Goal: Task Accomplishment & Management: Use online tool/utility

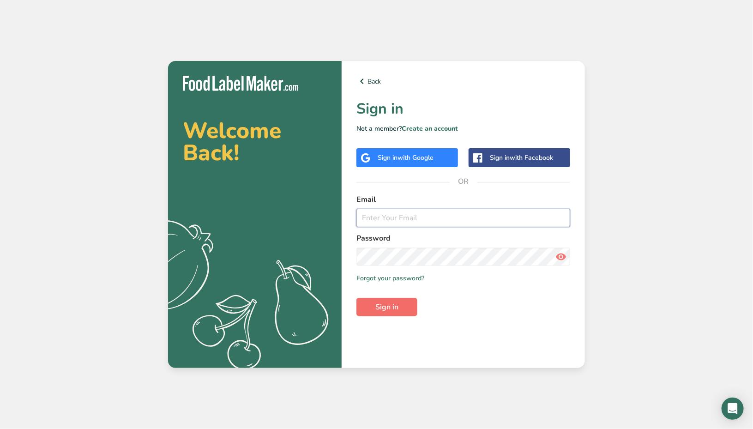
type input "[PERSON_NAME][EMAIL_ADDRESS][DOMAIN_NAME]"
click at [393, 305] on span "Sign in" at bounding box center [386, 307] width 23 height 11
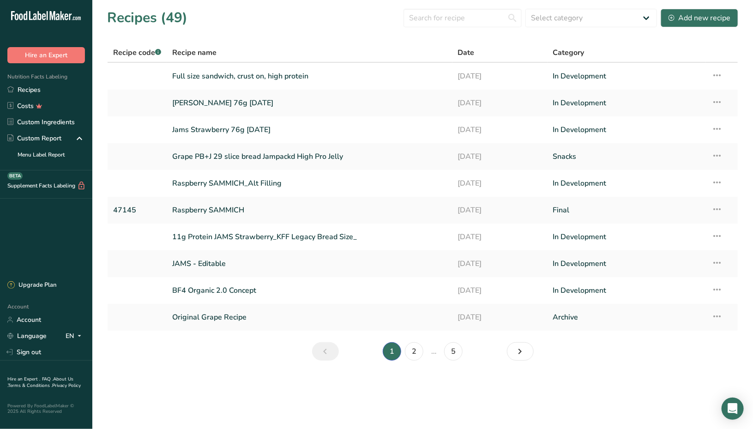
click at [467, 49] on span "Date" at bounding box center [466, 52] width 17 height 11
click at [490, 54] on div "Date" at bounding box center [500, 52] width 84 height 11
click at [477, 54] on div "Date" at bounding box center [500, 52] width 84 height 11
click at [302, 167] on td "Grape PB+J 29 slice bread Jampackd High Pro Jelly" at bounding box center [309, 156] width 285 height 27
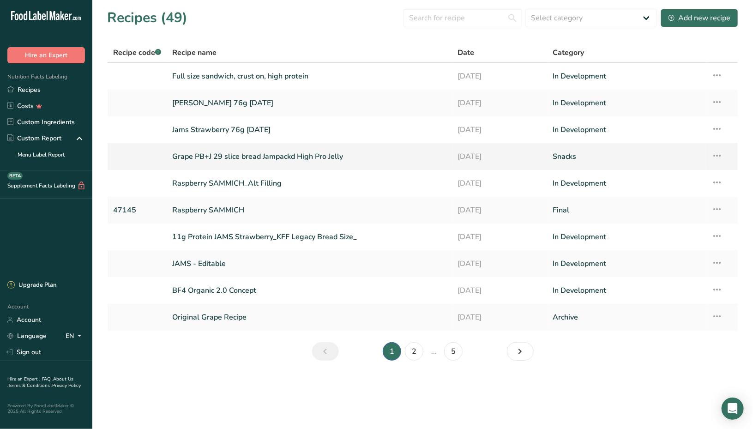
click at [302, 161] on link "Grape PB+J 29 slice bread Jampackd High Pro Jelly" at bounding box center [309, 156] width 274 height 19
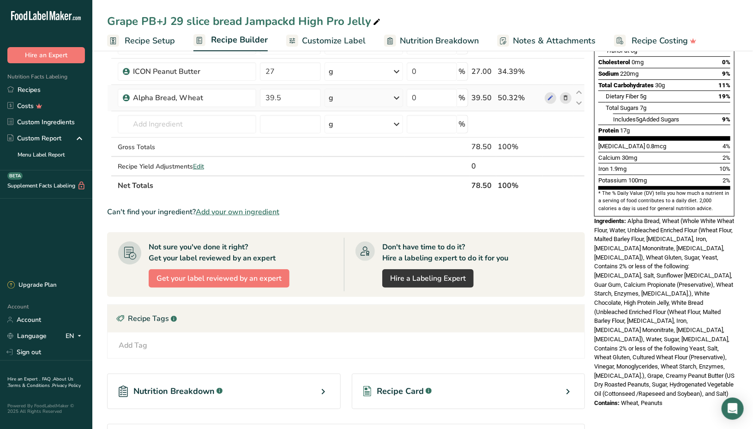
scroll to position [167, 0]
click at [19, 96] on link "Recipes" at bounding box center [46, 90] width 92 height 16
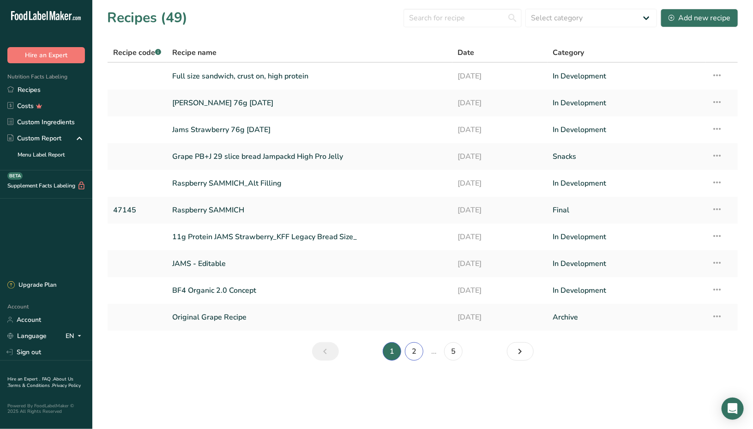
click at [409, 350] on link "2" at bounding box center [414, 351] width 18 height 18
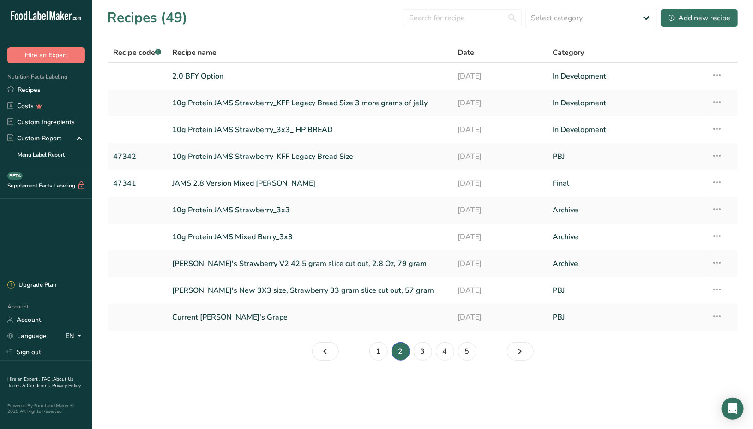
click at [375, 341] on section "Recipes (49) Select category All Archive Baked Goods Beverages Confectionery Co…" at bounding box center [422, 187] width 661 height 375
click at [377, 349] on link "1" at bounding box center [378, 351] width 18 height 18
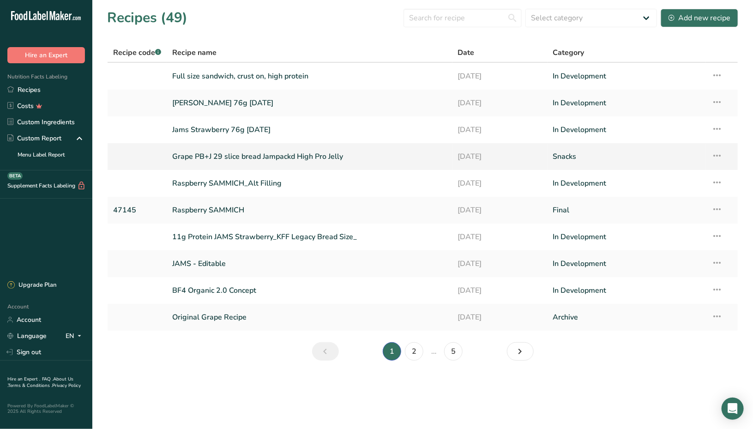
click at [281, 160] on link "Grape PB+J 29 slice bread Jampackd High Pro Jelly" at bounding box center [309, 156] width 274 height 19
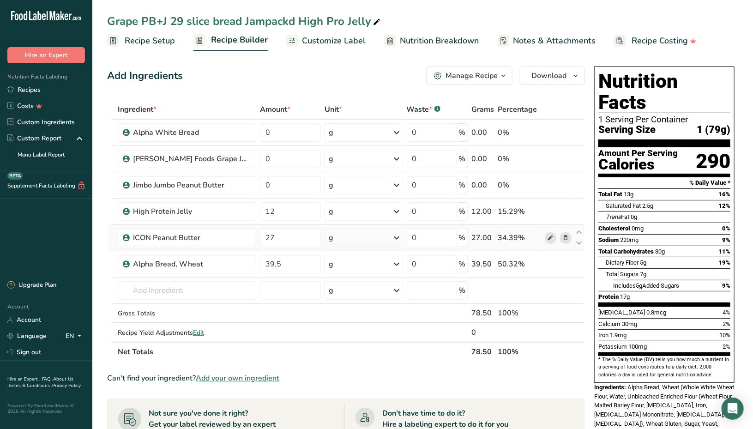
click at [547, 239] on span at bounding box center [550, 237] width 11 height 11
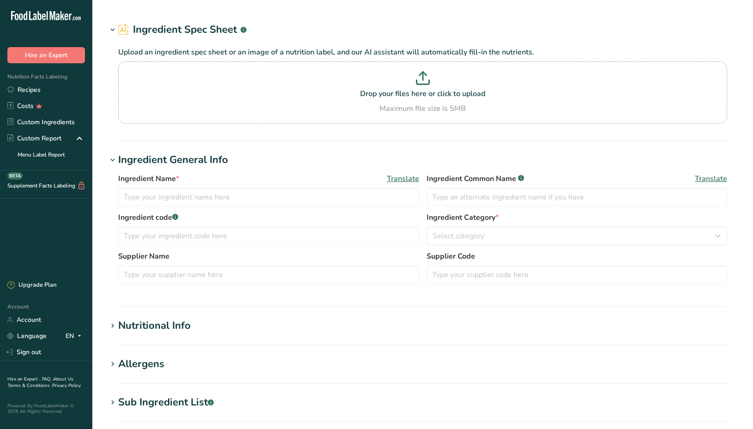
type input "ICON Peanut Butter"
type input "White Chocolate"
type input "28"
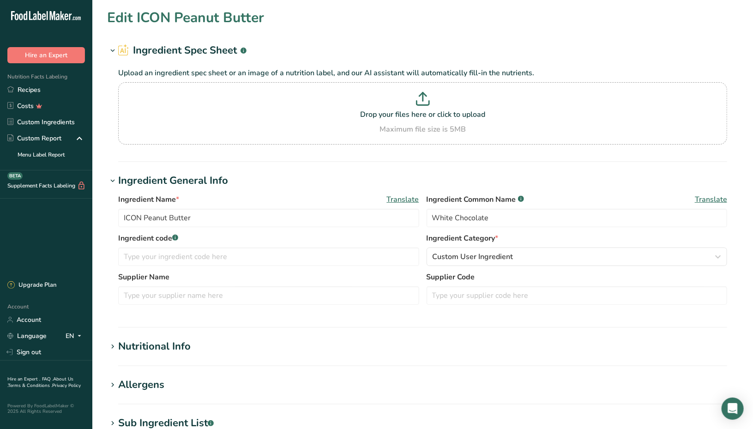
scroll to position [32, 0]
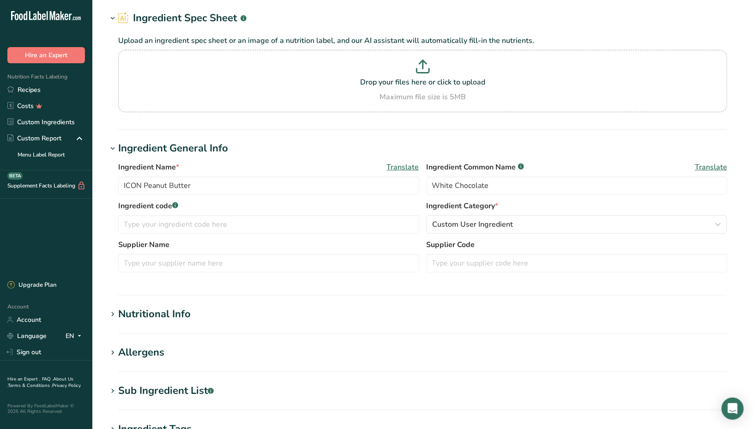
click at [163, 314] on div "Nutritional Info" at bounding box center [154, 314] width 72 height 15
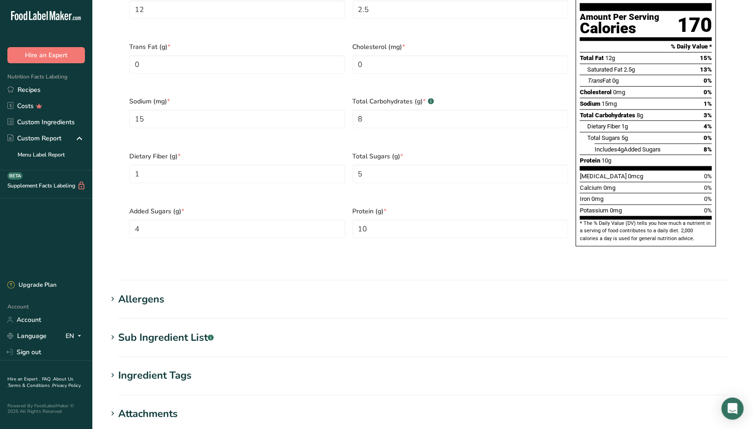
scroll to position [519, 0]
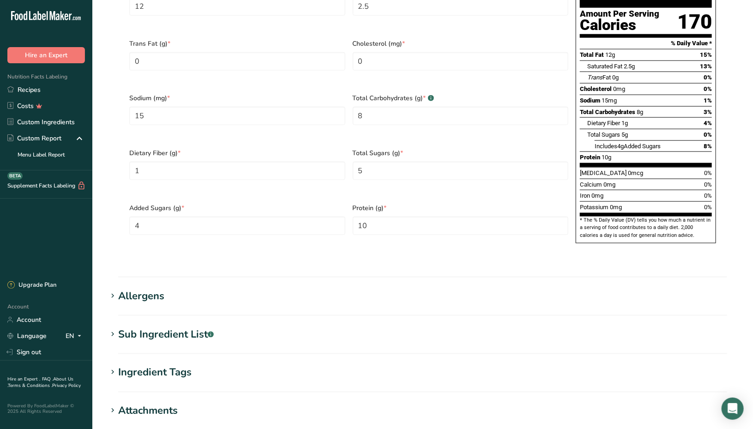
click at [140, 327] on div "Sub Ingredient List .a-a{fill:#347362;}.b-a{fill:#fff;}" at bounding box center [166, 334] width 96 height 15
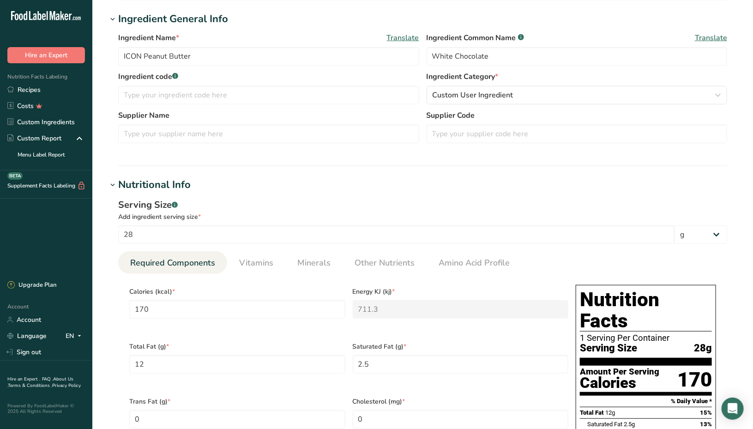
scroll to position [0, 0]
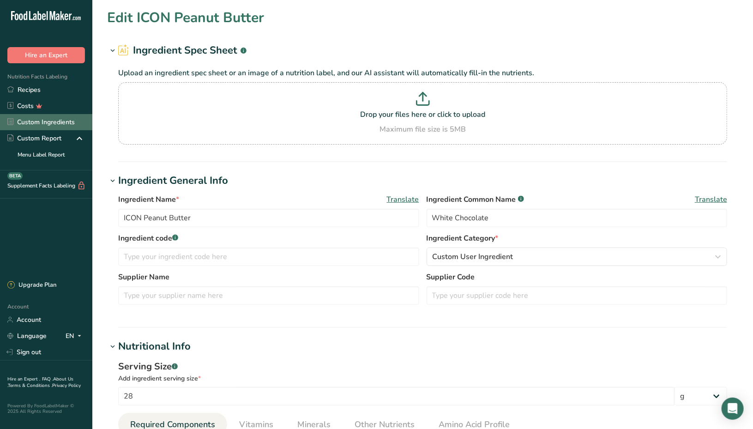
click at [49, 121] on link "Custom Ingredients" at bounding box center [46, 122] width 92 height 16
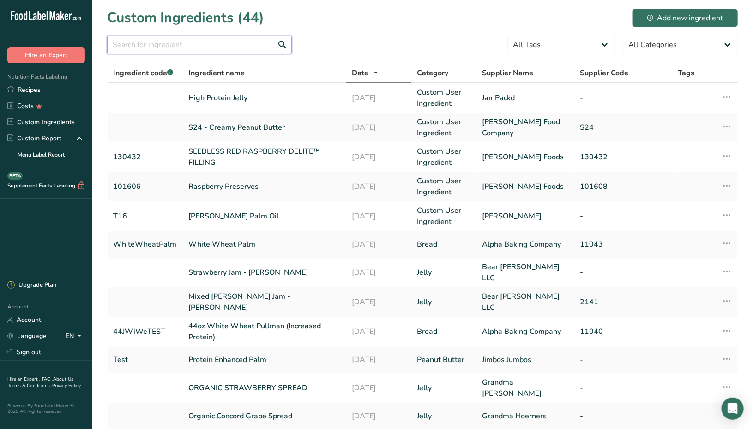
click at [203, 46] on input "text" at bounding box center [199, 45] width 185 height 18
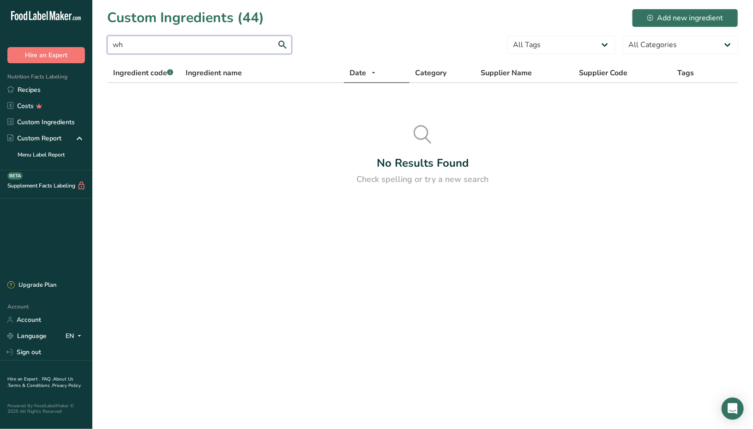
type input "w"
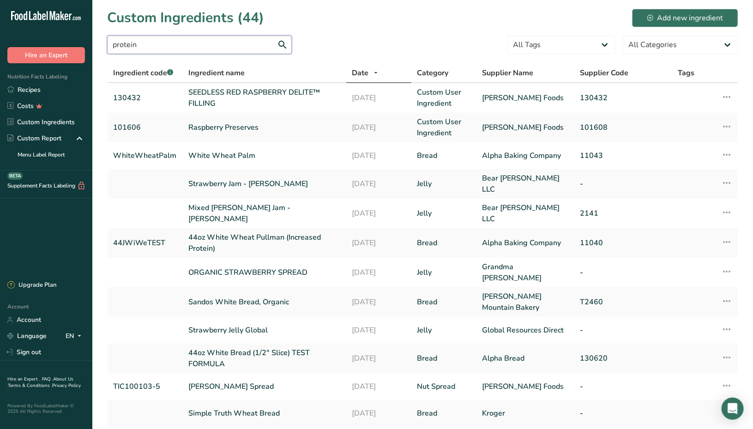
type input "protein"
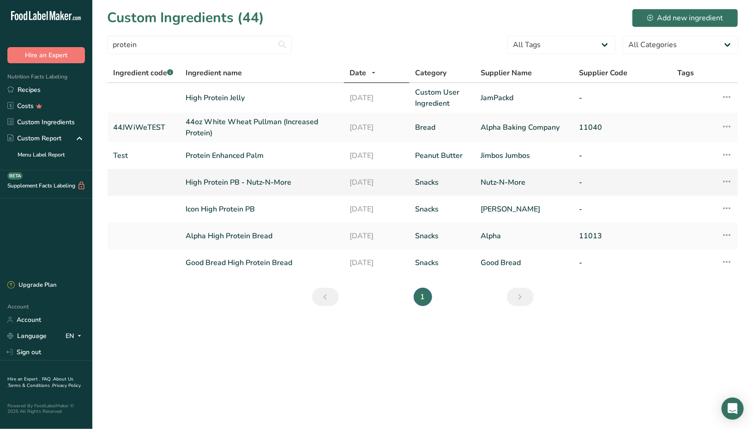
click at [244, 176] on td "High Protein PB - Nutz-N-More" at bounding box center [262, 182] width 164 height 27
click at [241, 186] on link "High Protein PB - Nutz-N-More" at bounding box center [262, 182] width 153 height 11
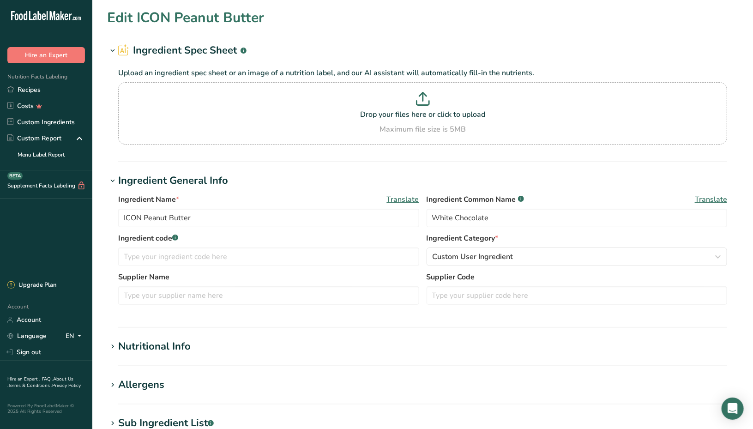
type input "High Protein PB - Nutz-N-More"
type input "High Protein PB"
type input "Nutz-N-More"
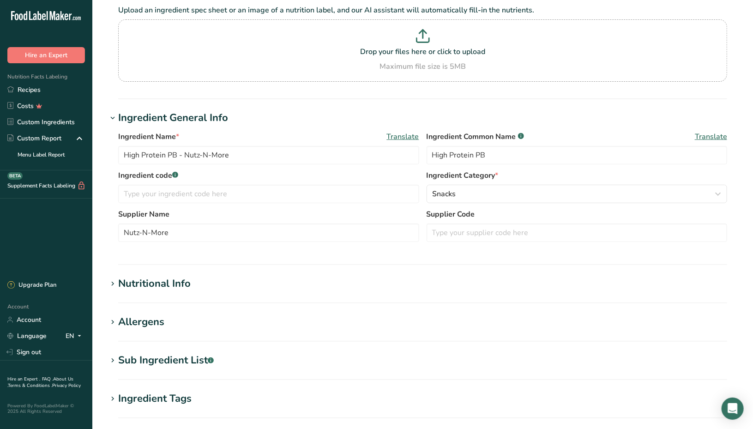
scroll to position [63, 0]
click at [109, 284] on icon at bounding box center [113, 283] width 8 height 13
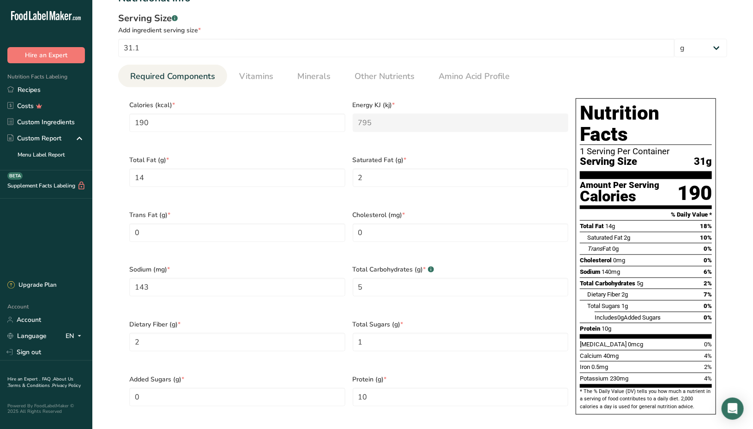
scroll to position [457, 0]
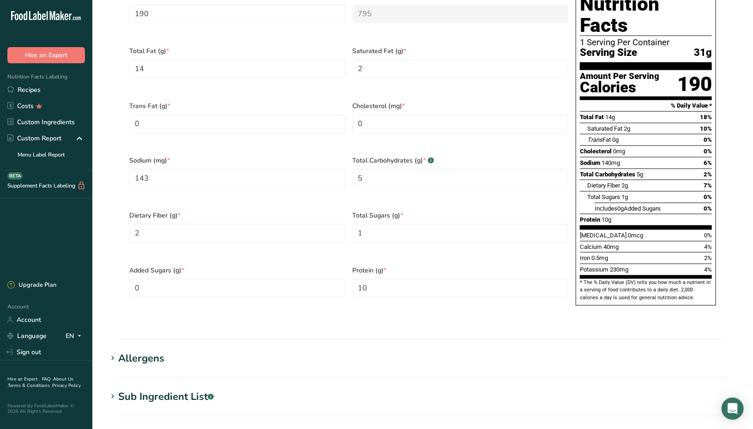
click at [111, 390] on icon at bounding box center [113, 396] width 8 height 13
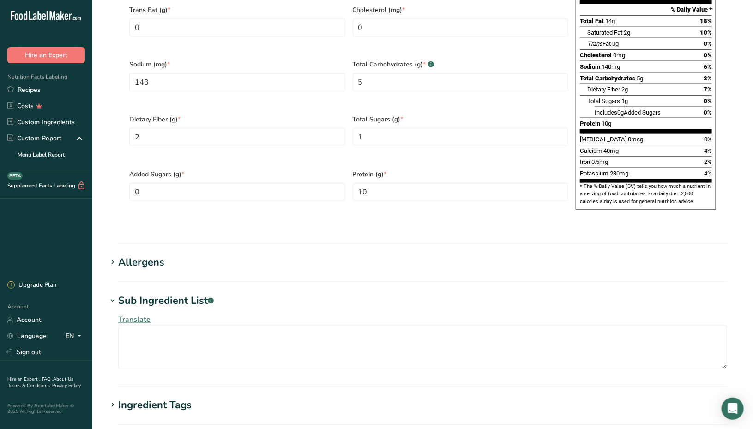
scroll to position [559, 0]
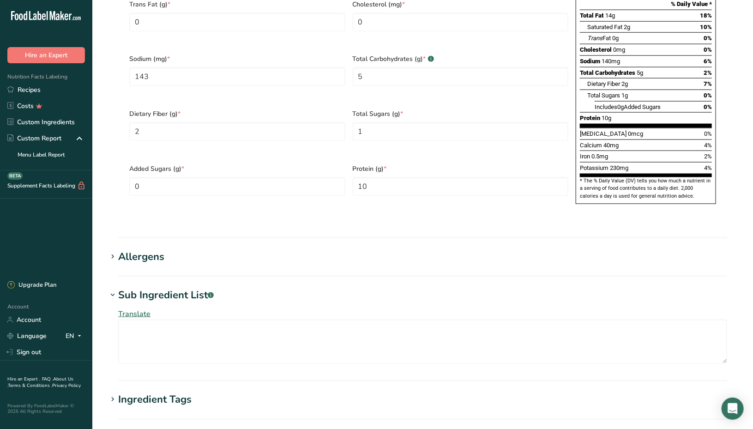
click at [137, 249] on div "Allergens" at bounding box center [141, 256] width 46 height 15
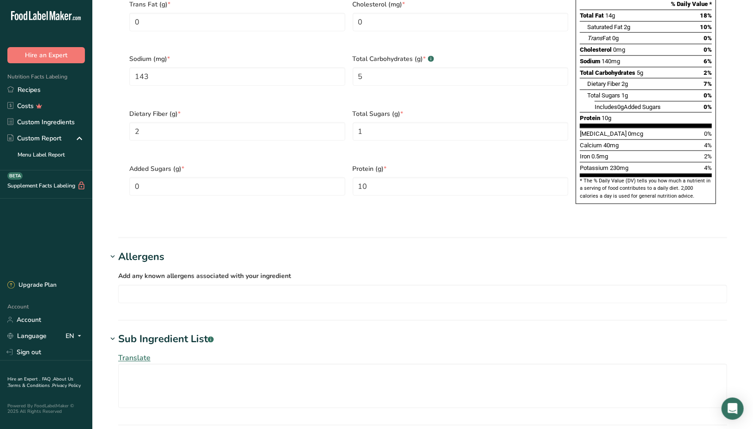
click at [113, 250] on icon at bounding box center [113, 256] width 8 height 13
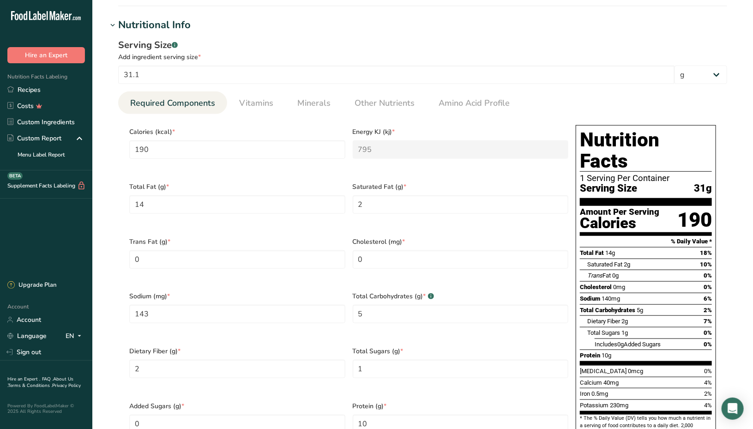
scroll to position [320, 0]
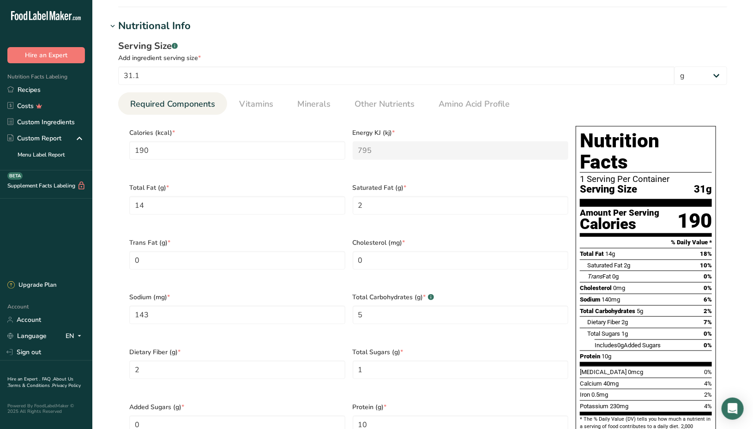
click at [207, 13] on section "Edit High Protein PB - Nutz-N-More Ingredient Spec Sheet .a-a{fill:#347362;}.b-…" at bounding box center [422, 248] width 661 height 1137
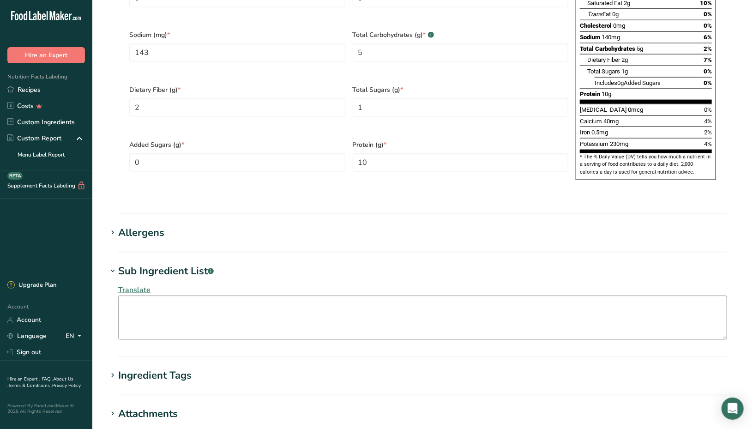
scroll to position [568, 0]
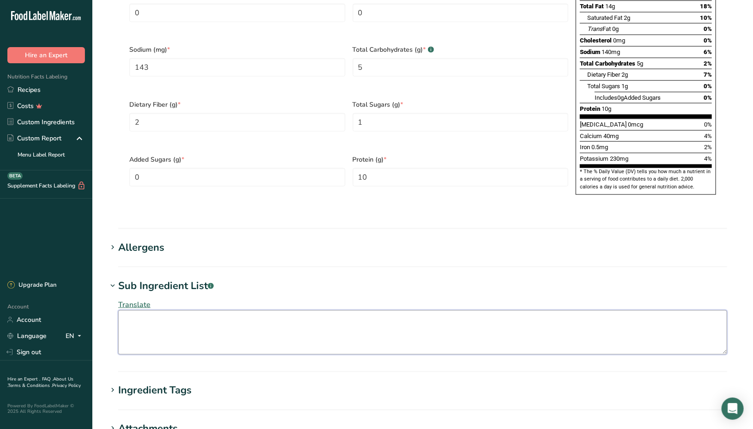
click at [347, 310] on textarea at bounding box center [422, 332] width 609 height 44
paste textarea "peanuts, whey protein isolate, palm oil, peanut oil, sunflower [MEDICAL_DATA], …"
type textarea "peanuts, whey protein isolate, palm oil, peanut oil, sunflower [MEDICAL_DATA], …"
click at [276, 383] on h1 "Ingredient Tags" at bounding box center [422, 390] width 631 height 15
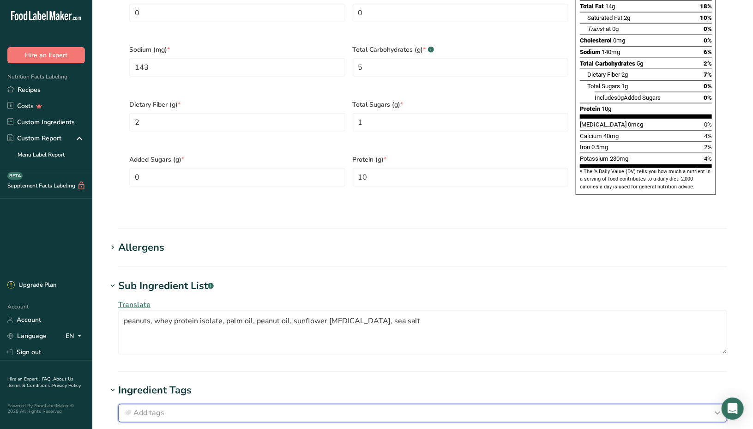
click at [259, 408] on div "Add tags" at bounding box center [422, 413] width 601 height 11
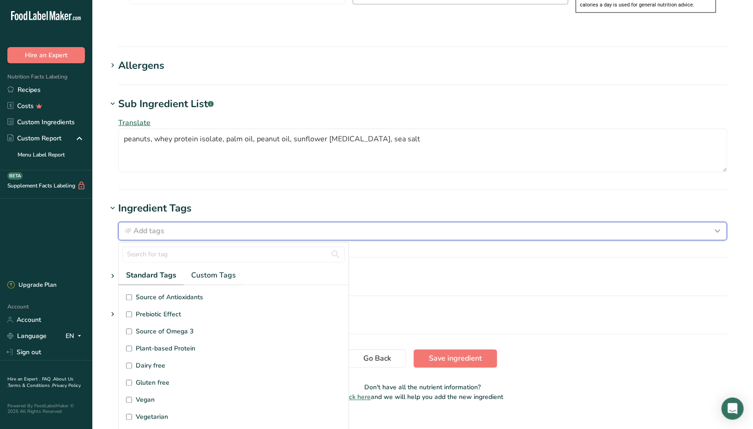
scroll to position [745, 0]
click at [442, 225] on div "Add tags" at bounding box center [422, 230] width 601 height 11
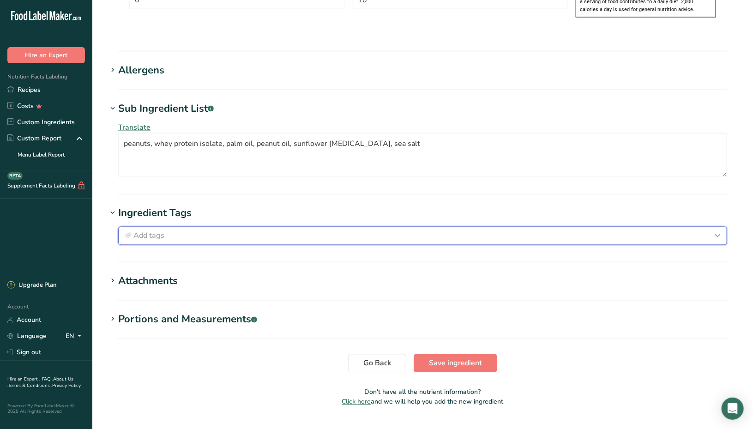
scroll to position [0, 0]
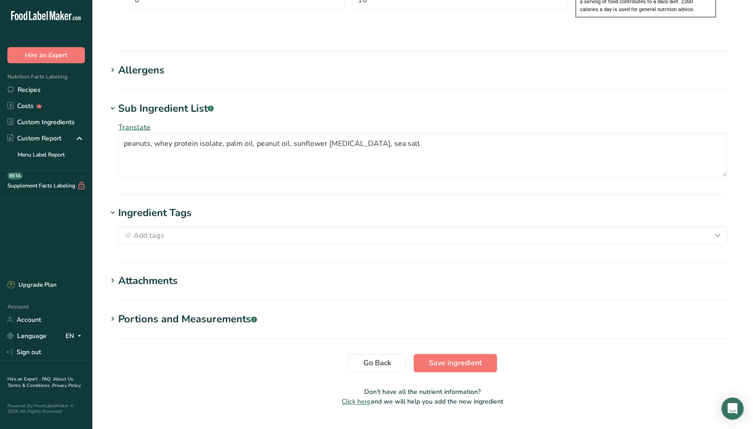
click at [122, 274] on div "Attachments" at bounding box center [148, 281] width 60 height 15
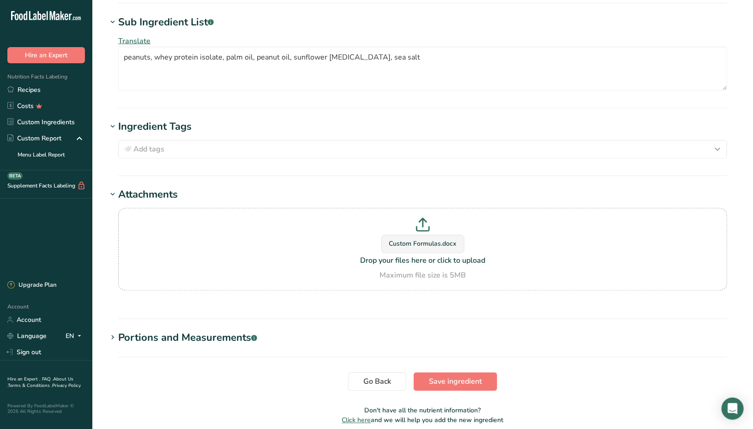
scroll to position [838, 0]
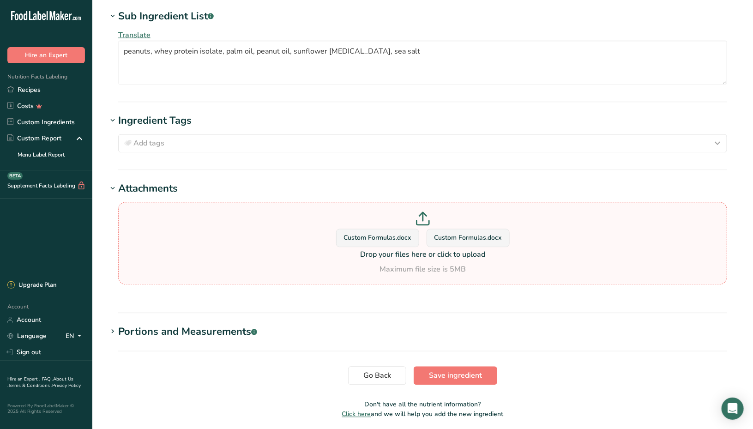
click at [491, 233] on span "Custom Formulas.docx" at bounding box center [467, 238] width 67 height 10
click at [491, 218] on input "Custom Formulas.docx Custom Formulas.docx Drop your files here or click to uplo…" at bounding box center [422, 243] width 609 height 83
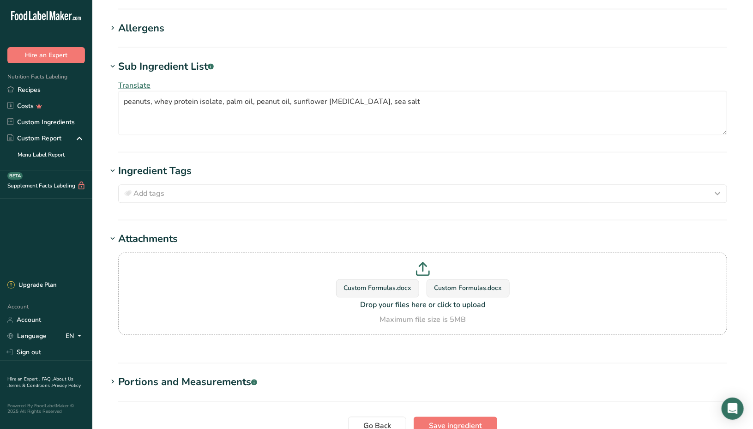
scroll to position [791, 0]
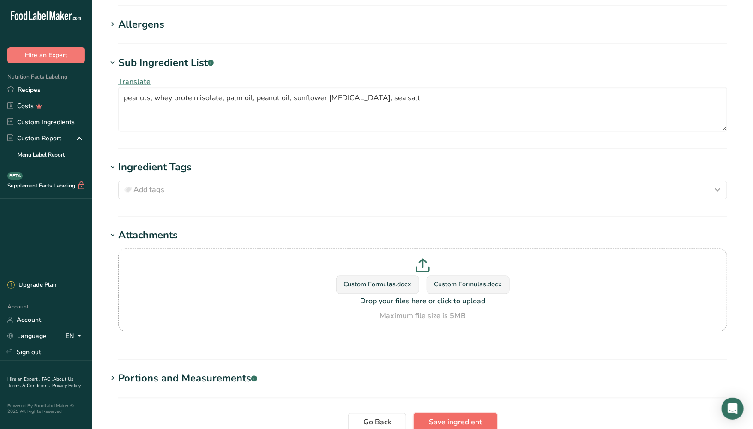
click at [464, 417] on span "Save ingredient" at bounding box center [455, 422] width 53 height 11
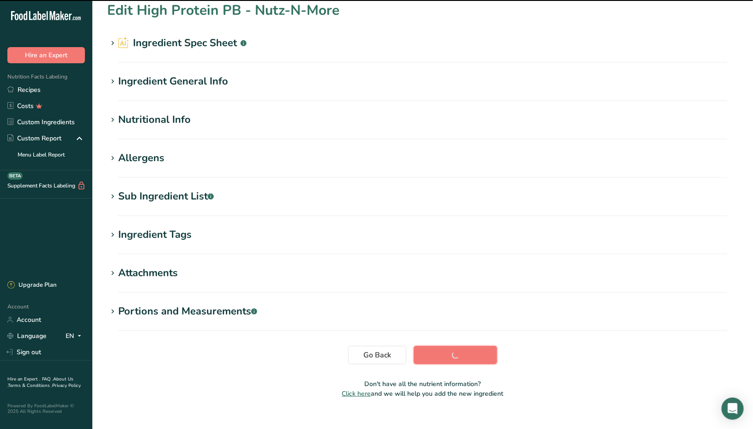
scroll to position [0, 0]
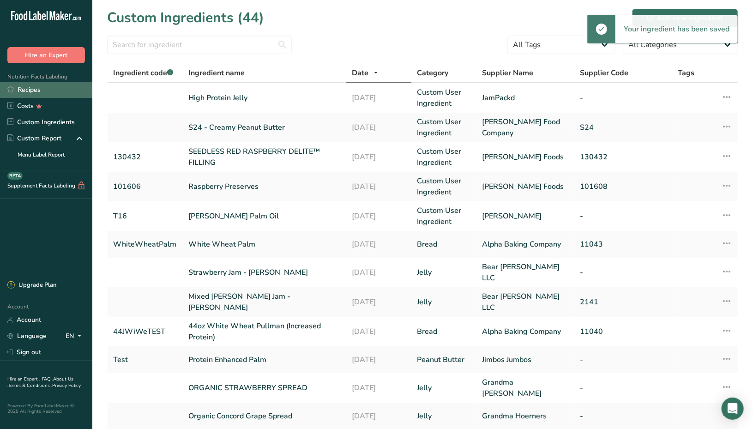
click at [24, 89] on link "Recipes" at bounding box center [46, 90] width 92 height 16
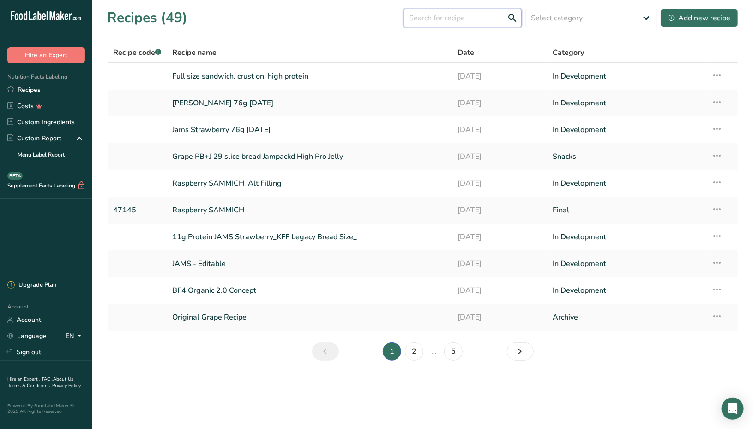
click at [465, 24] on input "text" at bounding box center [463, 18] width 118 height 18
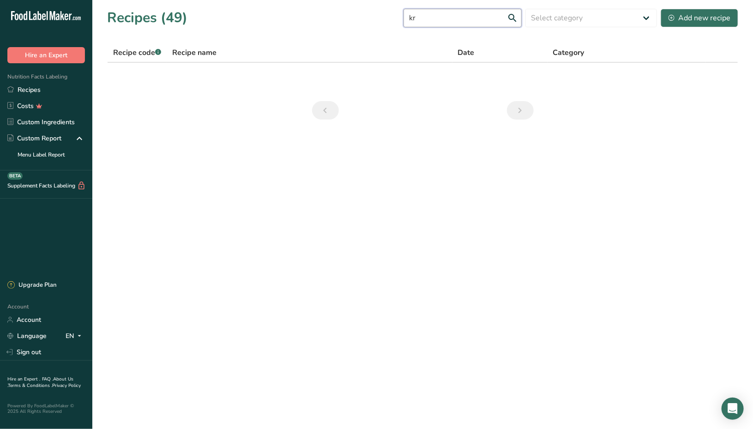
type input "k"
type input "simple"
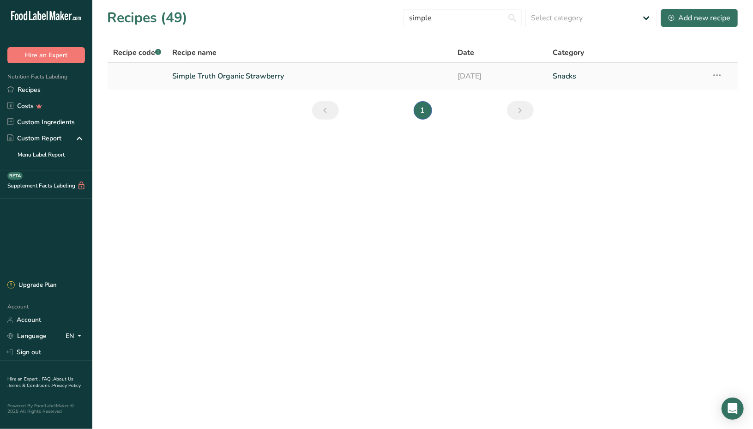
click at [311, 67] on link "Simple Truth Organic Strawberry" at bounding box center [309, 75] width 274 height 19
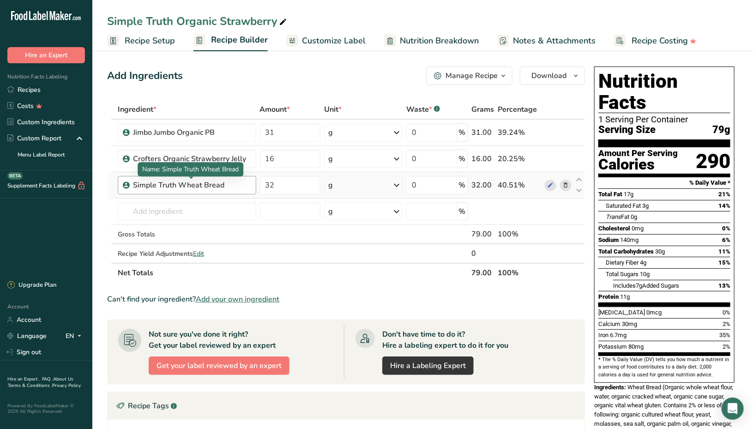
click at [242, 183] on div "Simple Truth Wheat Bread" at bounding box center [190, 185] width 115 height 11
click at [178, 183] on div "Simple Truth Wheat Bread" at bounding box center [190, 185] width 115 height 11
click at [235, 207] on input "text" at bounding box center [187, 211] width 139 height 18
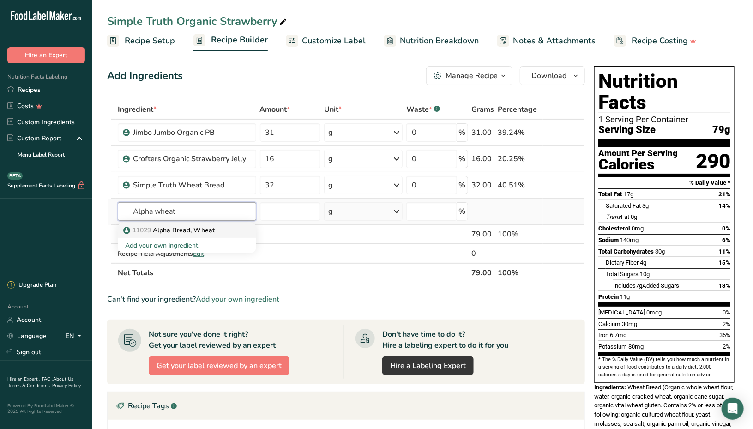
type input "Alpha wheat"
click at [209, 234] on link "11029 Alpha Bread, Wheat" at bounding box center [187, 230] width 139 height 15
type input "Alpha Bread, Wheat"
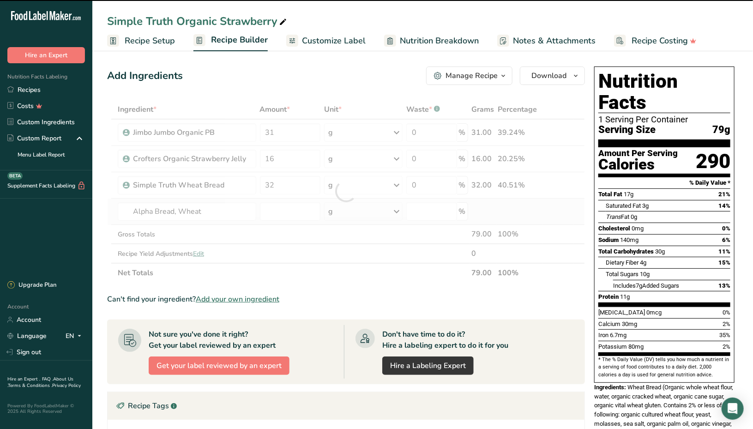
type input "0"
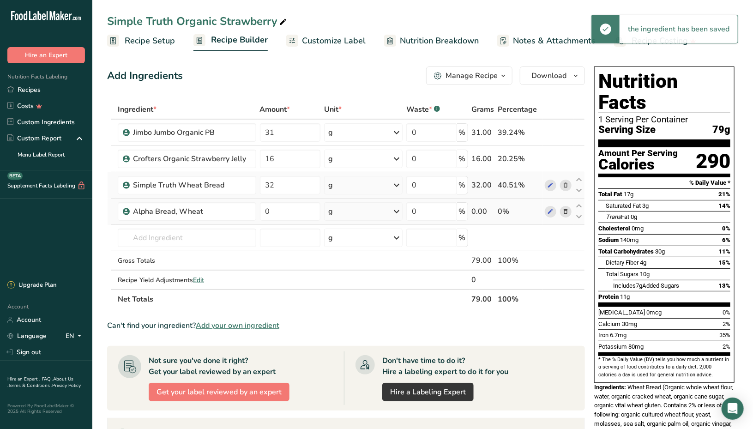
click at [569, 185] on icon at bounding box center [565, 186] width 6 height 10
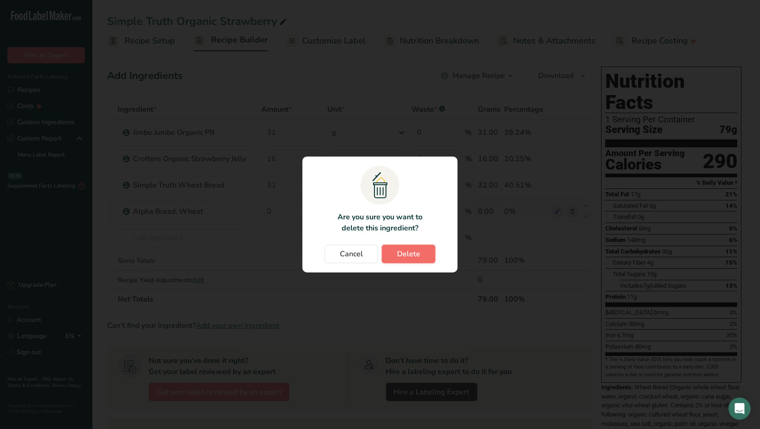
click at [426, 249] on button "Delete" at bounding box center [409, 254] width 54 height 18
type input "0"
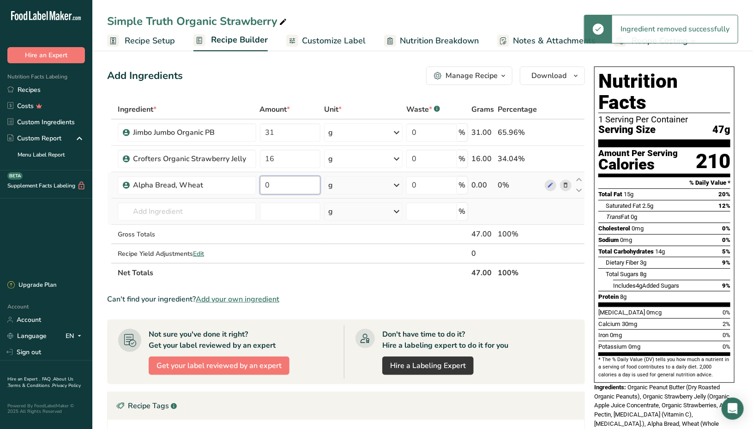
click at [294, 183] on input "0" at bounding box center [290, 185] width 61 height 18
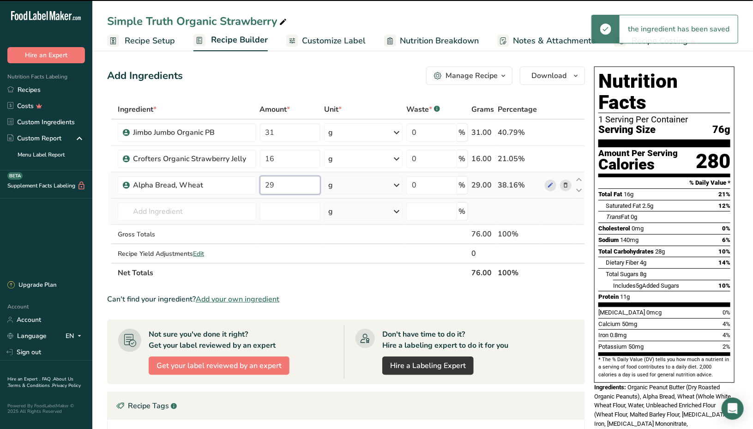
click at [284, 183] on input "29" at bounding box center [290, 185] width 61 height 18
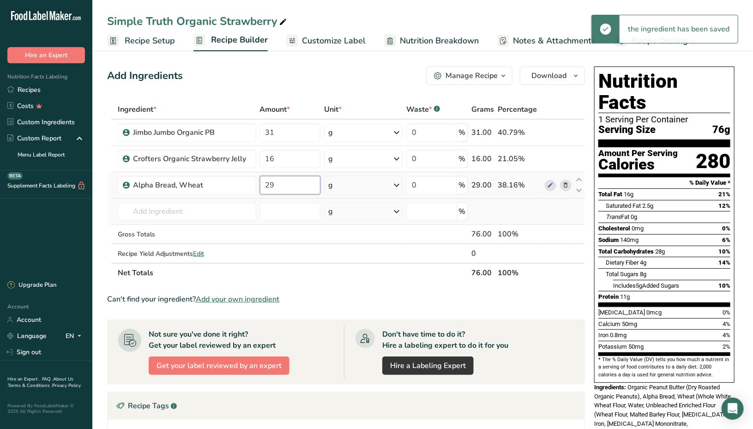
click at [284, 183] on input "29" at bounding box center [290, 185] width 61 height 18
type input "40"
click at [283, 128] on input "31" at bounding box center [290, 132] width 61 height 18
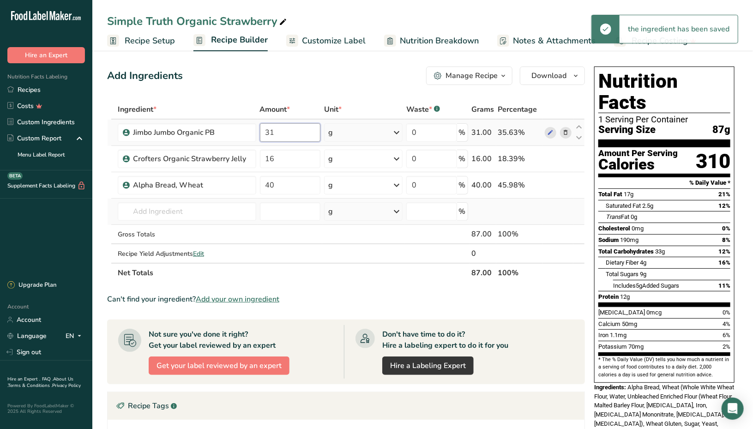
click at [283, 128] on input "31" at bounding box center [290, 132] width 61 height 18
type input "25.5"
click at [283, 159] on input "16" at bounding box center [290, 159] width 61 height 18
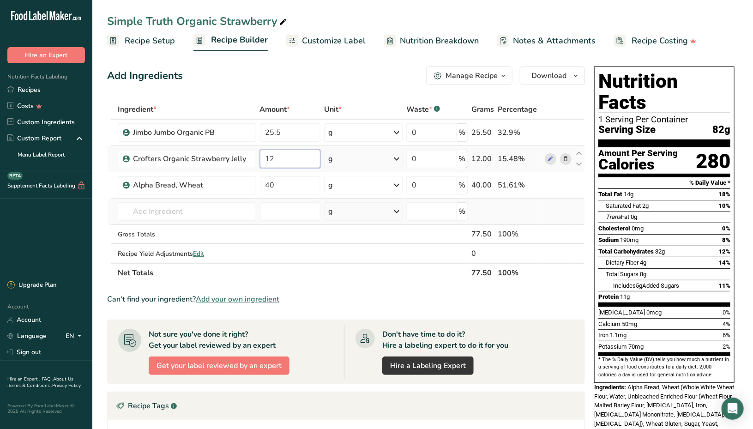
type input "12"
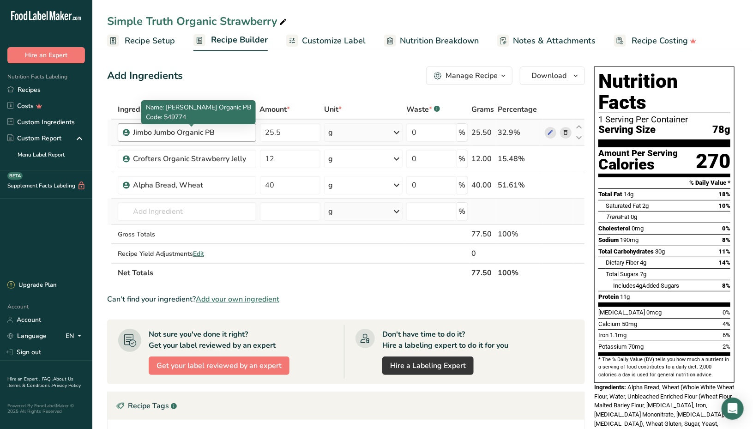
click at [231, 133] on div "Jimbo Jumbo Organic PB" at bounding box center [190, 132] width 115 height 11
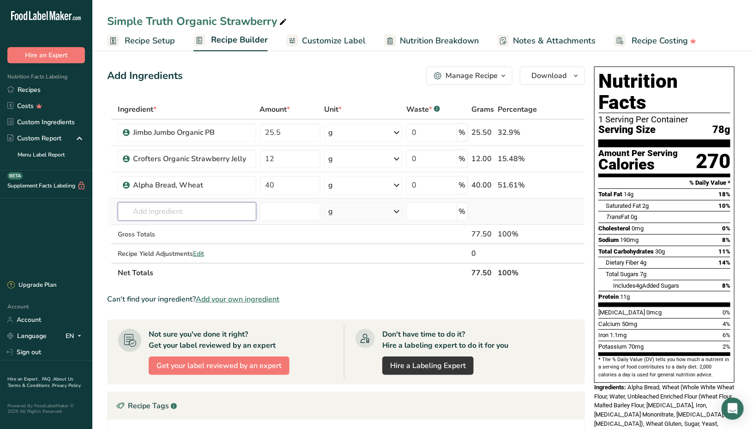
click at [206, 206] on input "text" at bounding box center [187, 211] width 139 height 18
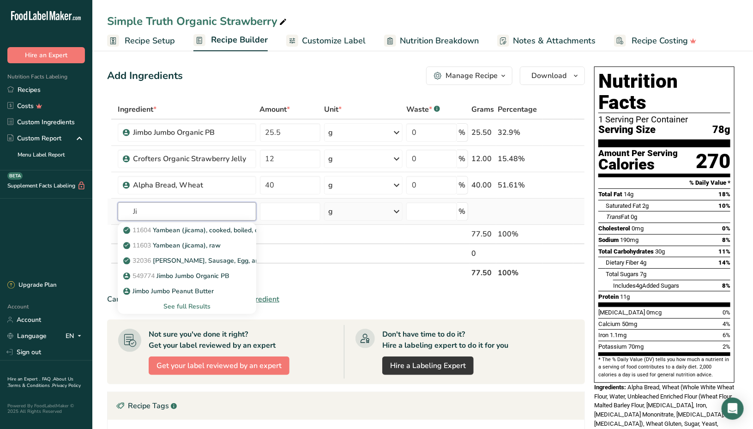
type input "J"
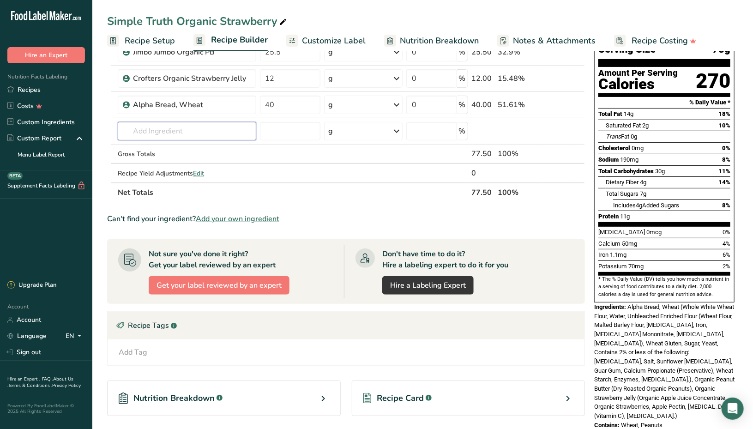
scroll to position [102, 0]
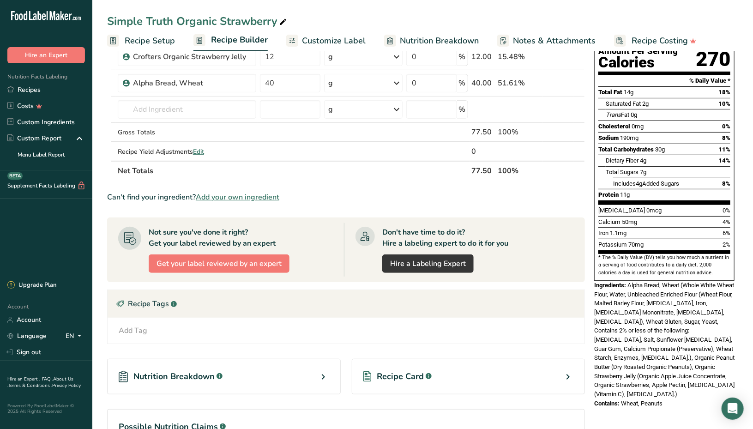
click at [434, 174] on th "Net Totals" at bounding box center [293, 170] width 354 height 19
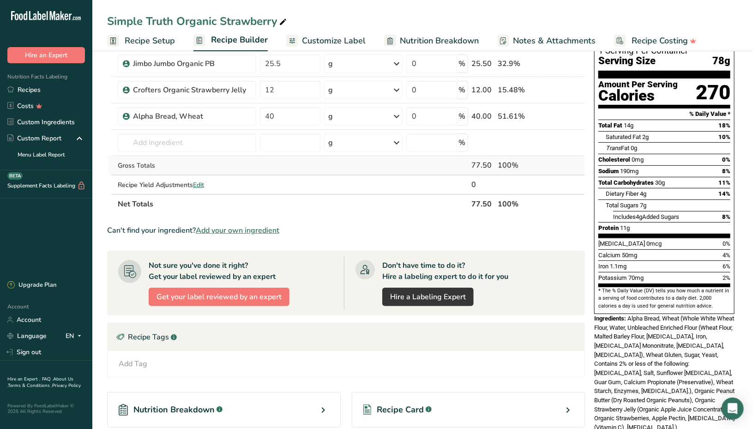
scroll to position [0, 0]
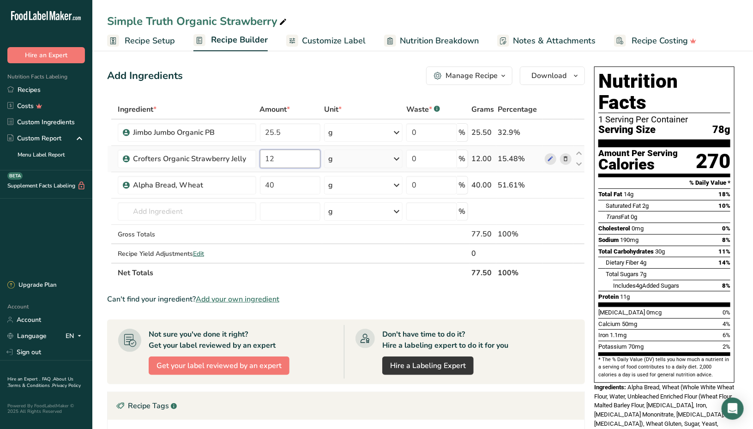
click at [285, 155] on input "12" at bounding box center [290, 159] width 61 height 18
type input "12.5"
click at [541, 72] on span "Download" at bounding box center [548, 75] width 35 height 11
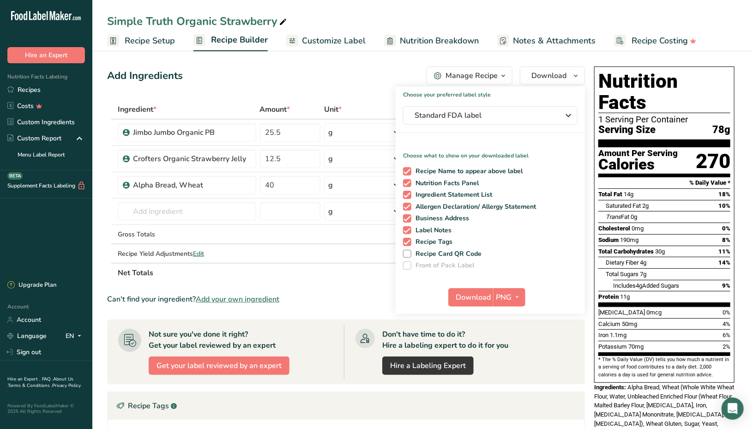
click at [203, 19] on div "Simple Truth Organic Strawberry" at bounding box center [197, 21] width 181 height 17
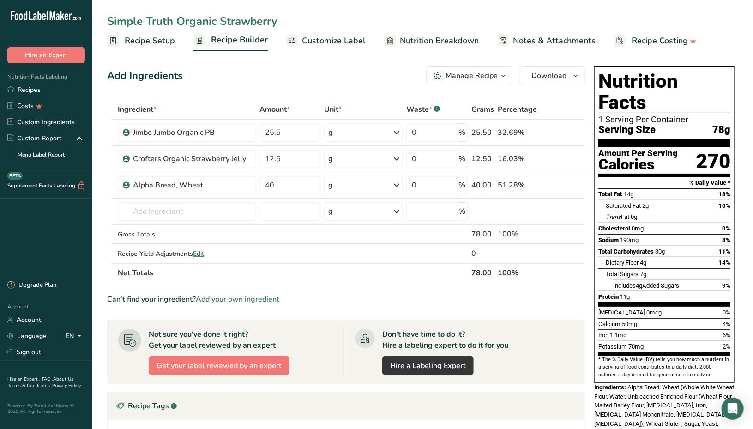
click at [203, 19] on input "Simple Truth Organic Strawberry" at bounding box center [422, 21] width 631 height 17
type input "Simple Truth Made with Organic"
click at [262, 80] on div "Add Ingredients Manage Recipe Delete Recipe Duplicate Recipe Scale Recipe Save …" at bounding box center [346, 75] width 478 height 18
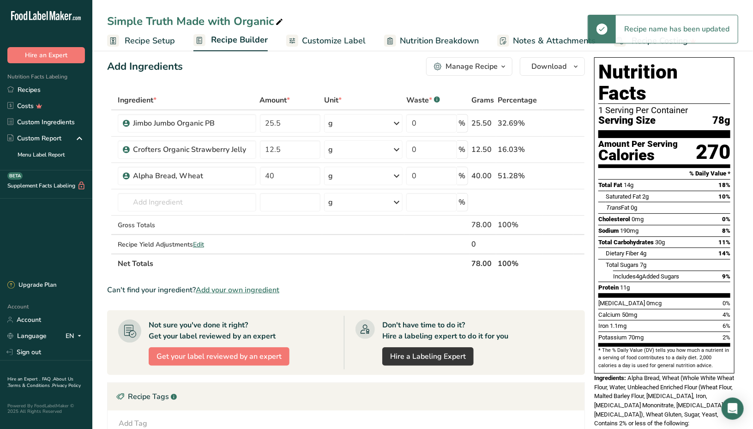
scroll to position [26, 0]
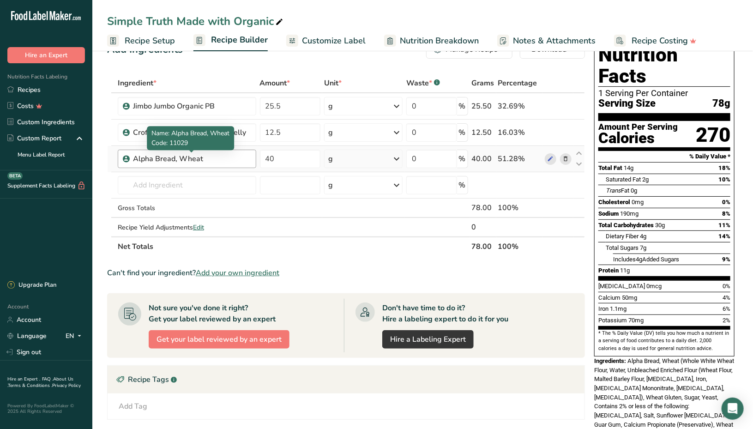
click at [200, 160] on div "Alpha Bread, Wheat" at bounding box center [190, 158] width 115 height 11
click at [185, 174] on td "Almond flour 1211 Milk, whole, 3.25% milkfat, without added vitamin A and [MEDI…" at bounding box center [187, 185] width 142 height 26
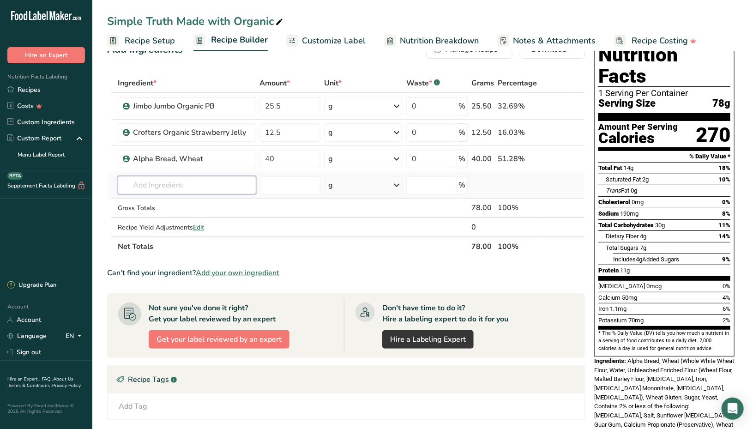
click at [183, 183] on input "text" at bounding box center [187, 185] width 139 height 18
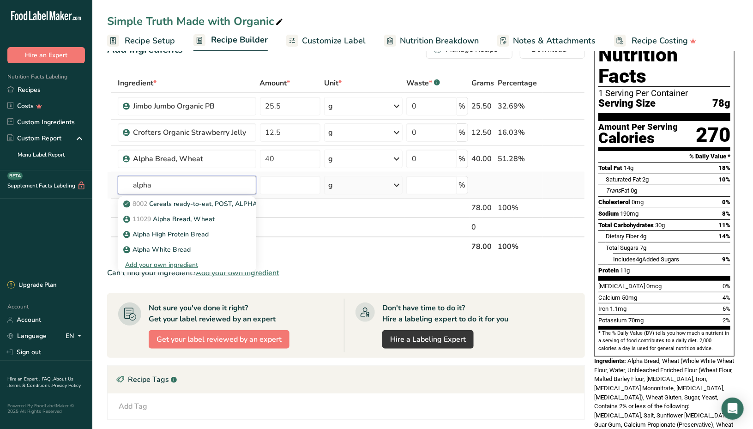
click at [175, 185] on input "alpha" at bounding box center [187, 185] width 139 height 18
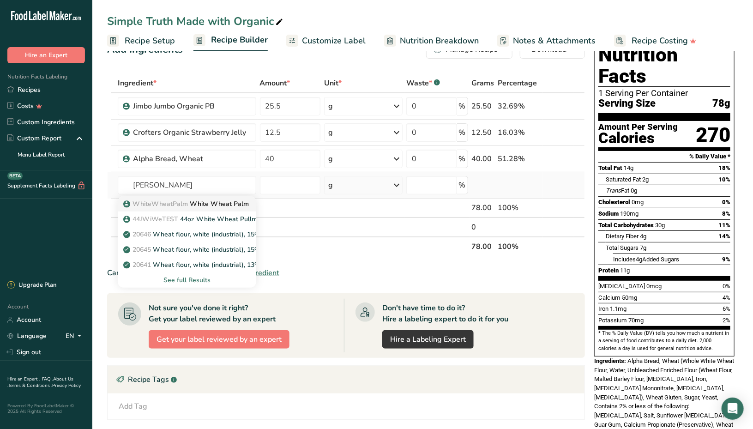
click at [174, 203] on span "WhiteWheatPalm" at bounding box center [160, 203] width 55 height 9
type input "White Wheat Palm"
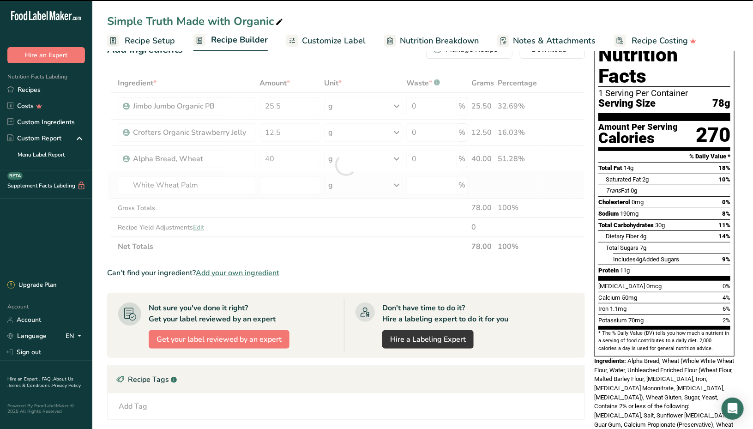
type input "0"
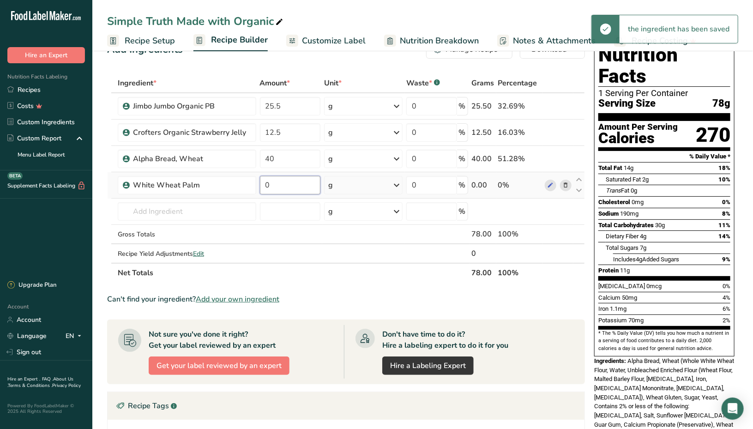
click at [291, 185] on input "0" at bounding box center [290, 185] width 61 height 18
click at [291, 163] on div "Ingredient * Amount * Unit * Waste * .a-a{fill:#347362;}.b-a{fill:#fff;} Grams …" at bounding box center [346, 177] width 478 height 209
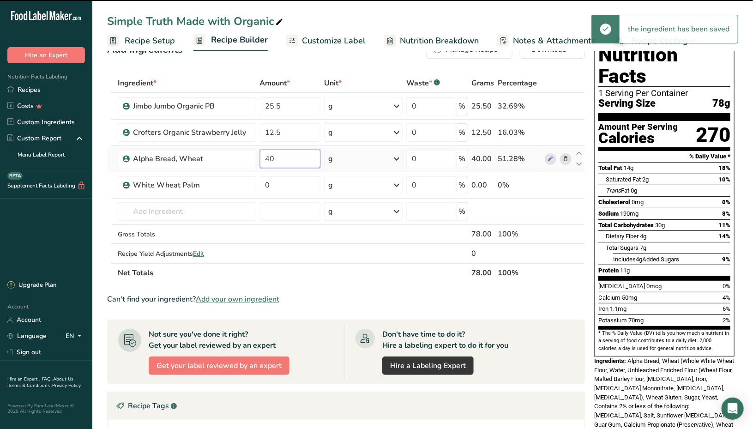
type input "4"
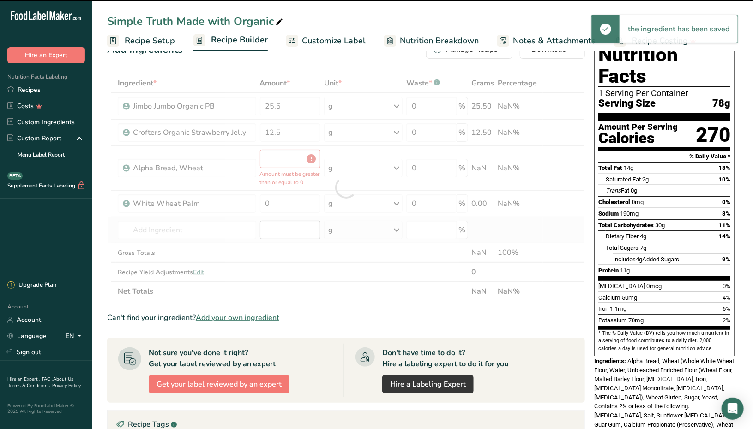
type input "0"
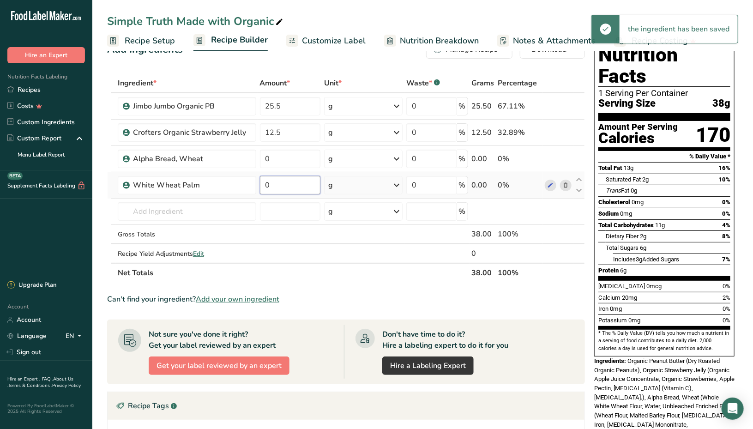
click at [285, 181] on input "0" at bounding box center [290, 185] width 61 height 18
type input "40"
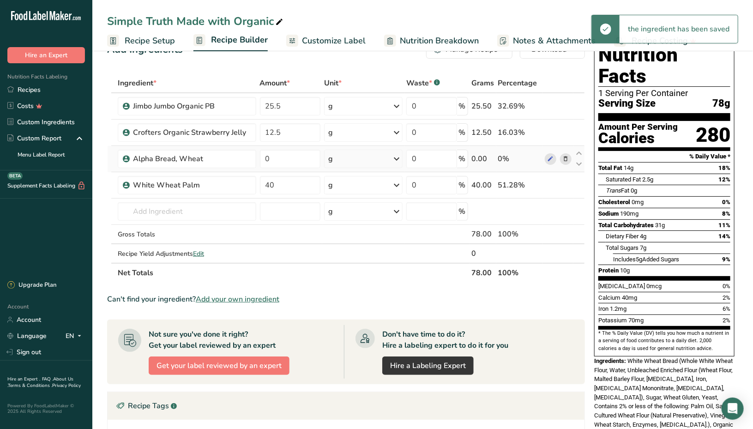
click at [567, 156] on icon at bounding box center [565, 159] width 6 height 10
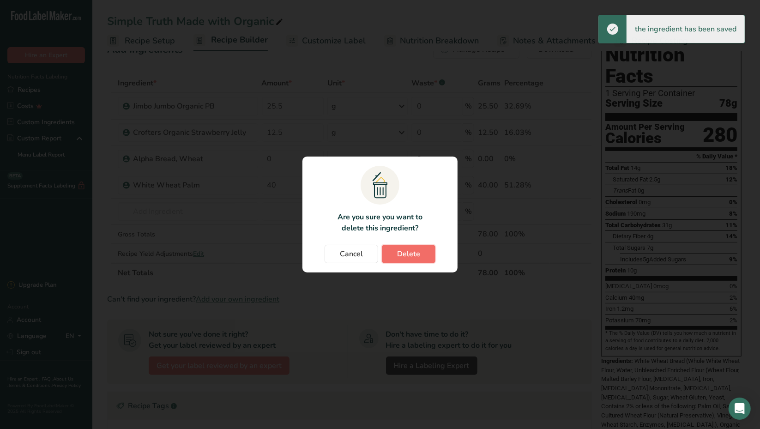
click at [411, 247] on button "Delete" at bounding box center [409, 254] width 54 height 18
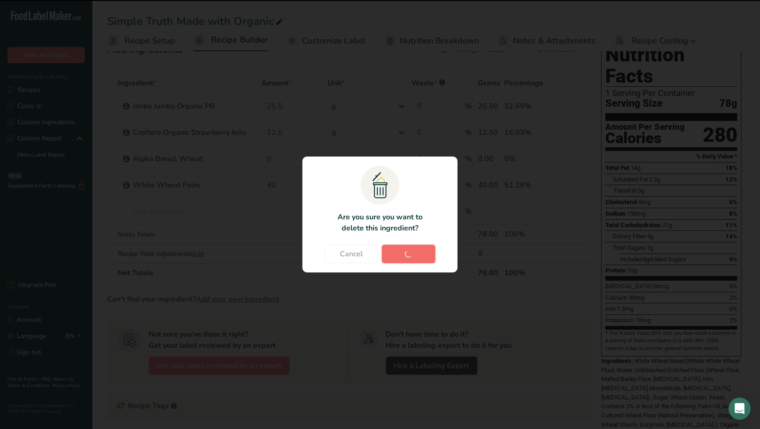
type input "40"
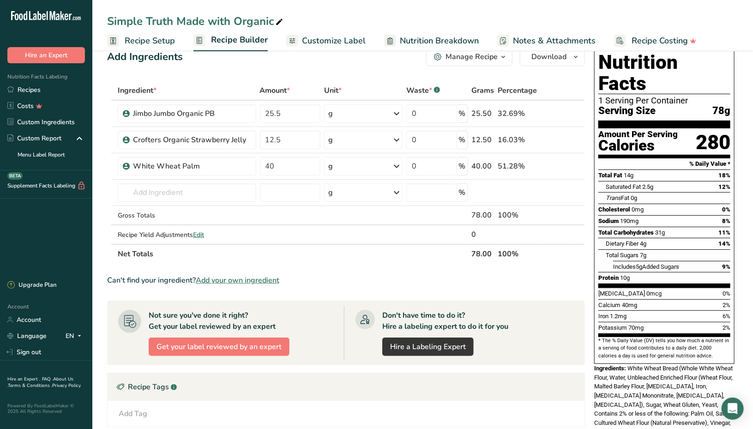
scroll to position [0, 0]
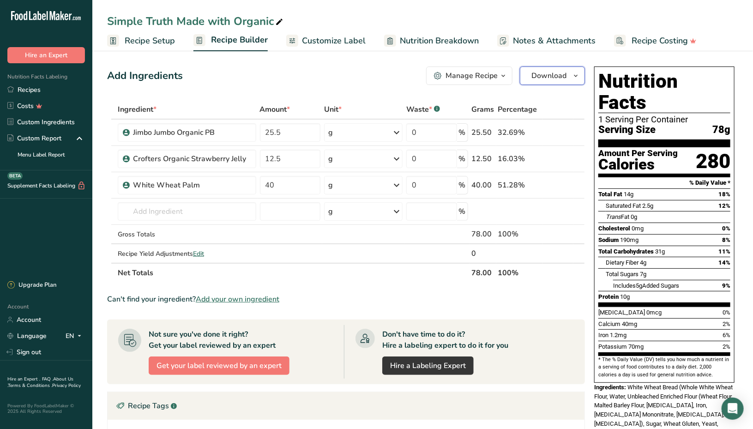
click at [545, 78] on span "Download" at bounding box center [548, 75] width 35 height 11
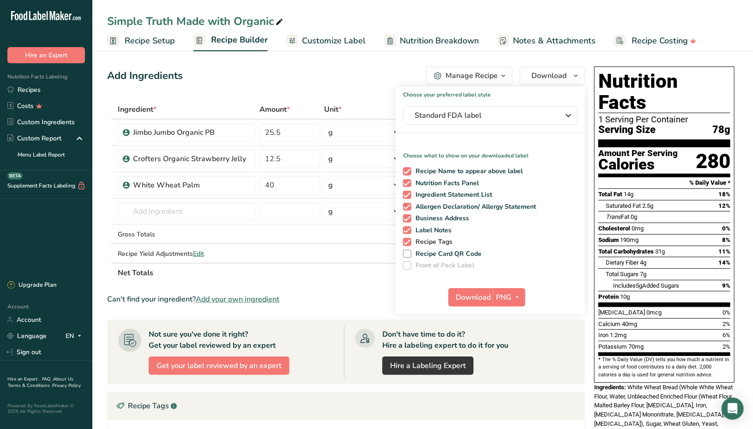
click at [407, 239] on span at bounding box center [407, 242] width 8 height 8
click at [407, 239] on input "Recipe Tags" at bounding box center [406, 242] width 6 height 6
checkbox input "false"
click at [407, 233] on span at bounding box center [407, 230] width 8 height 8
click at [407, 233] on input "Label Notes" at bounding box center [406, 230] width 6 height 6
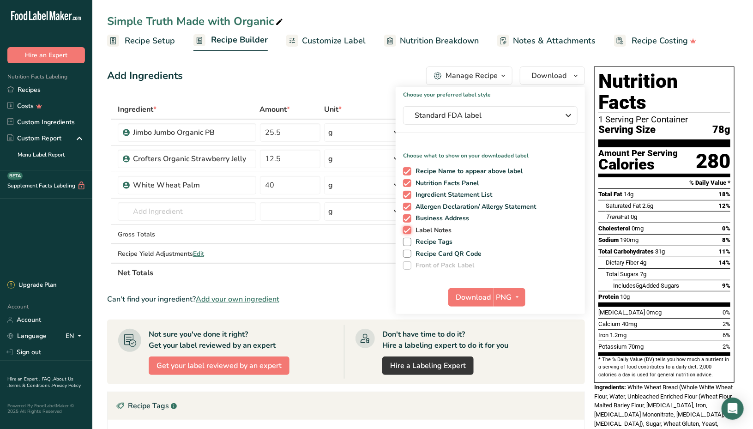
checkbox input "false"
click at [410, 215] on span at bounding box center [407, 218] width 8 height 8
click at [409, 215] on input "Business Address" at bounding box center [406, 218] width 6 height 6
checkbox input "false"
click at [411, 202] on div "Recipe Name to appear above label Nutrition Facts Panel Ingredient Statement Li…" at bounding box center [490, 216] width 189 height 106
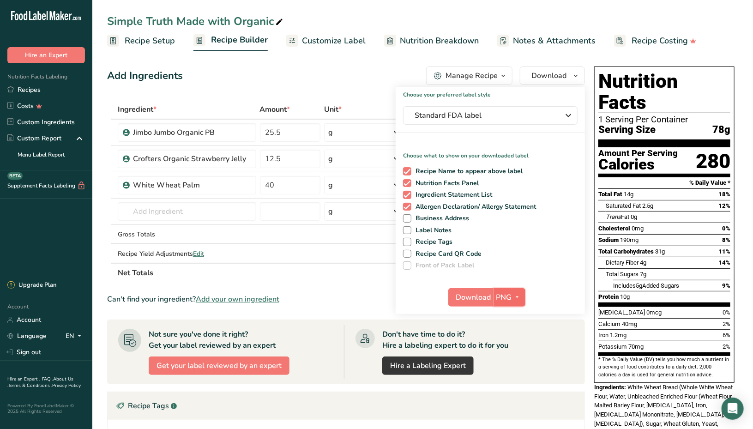
click at [513, 298] on span "button" at bounding box center [517, 297] width 11 height 11
click at [519, 359] on link "PDF" at bounding box center [511, 361] width 30 height 15
click at [465, 295] on span "Download" at bounding box center [474, 297] width 35 height 11
click at [169, 48] on link "Recipe Setup" at bounding box center [141, 40] width 68 height 21
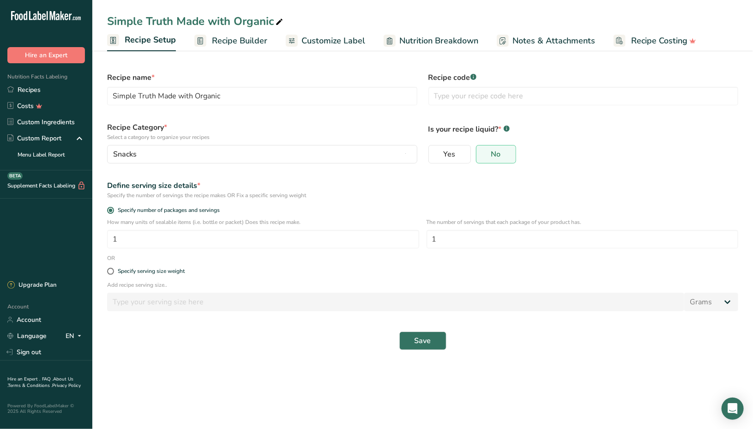
click at [230, 43] on span "Recipe Builder" at bounding box center [239, 41] width 55 height 12
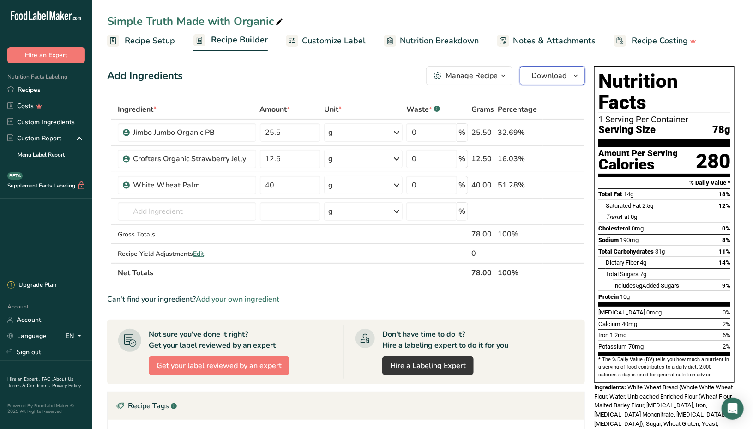
click at [555, 76] on span "Download" at bounding box center [548, 75] width 35 height 11
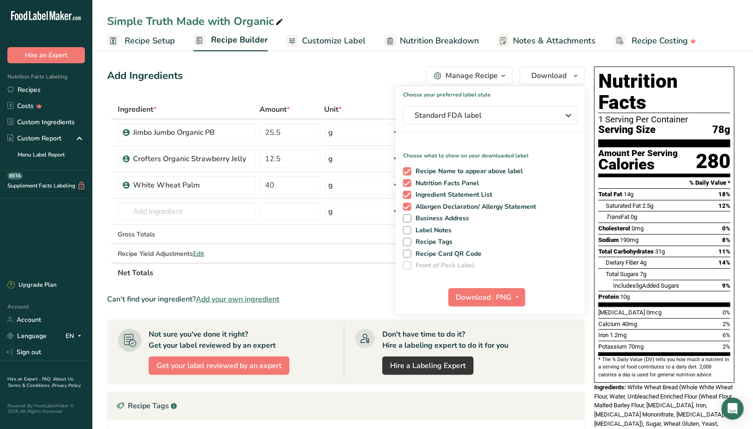
click at [493, 82] on button "Manage Recipe" at bounding box center [469, 75] width 86 height 18
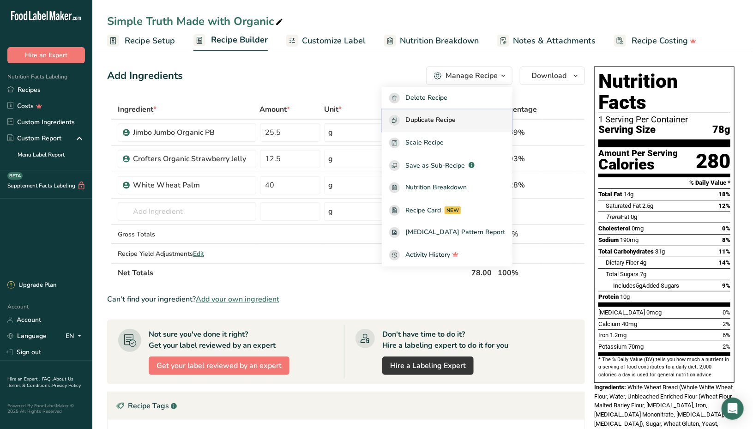
click at [456, 124] on span "Duplicate Recipe" at bounding box center [430, 120] width 50 height 11
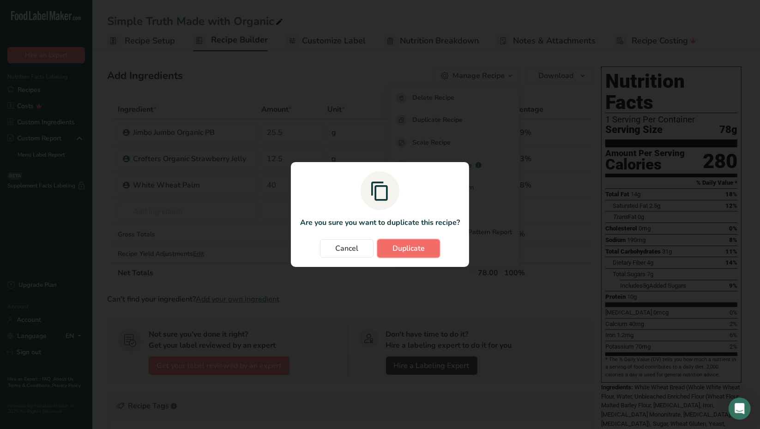
click at [416, 252] on span "Duplicate" at bounding box center [408, 248] width 32 height 11
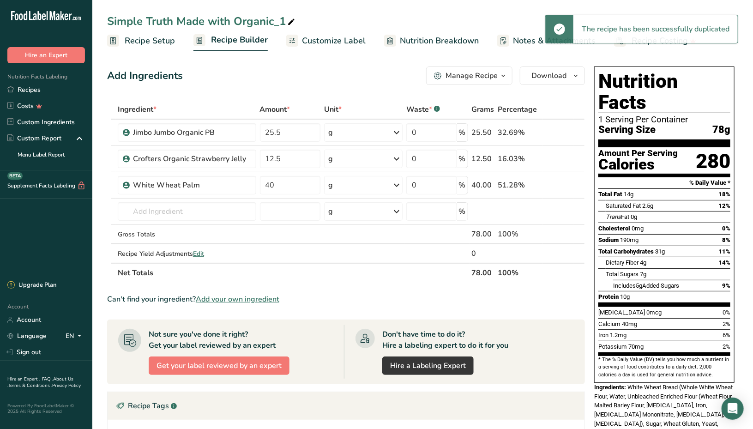
click at [302, 22] on div "Simple Truth Made with Organic_1" at bounding box center [422, 21] width 661 height 17
click at [289, 22] on icon at bounding box center [291, 22] width 8 height 13
drag, startPoint x: 292, startPoint y: 22, endPoint x: 108, endPoint y: 30, distance: 184.4
click at [108, 30] on div "Simple Truth Made with Organic_1 Recipe Setup Recipe Builder Customize Label Nu…" at bounding box center [422, 25] width 661 height 51
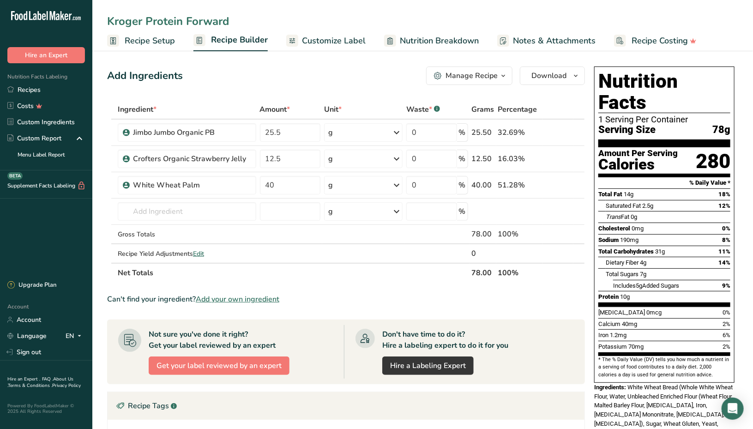
type input "Kroger Protein Forward"
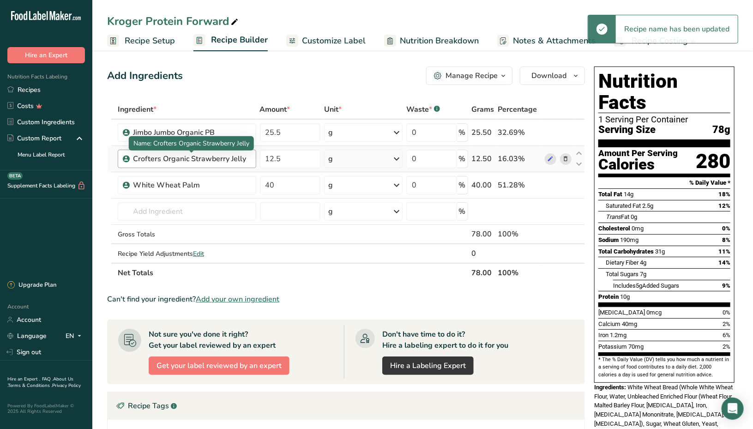
click at [219, 159] on div "Crofters Organic Strawberry Jelly" at bounding box center [190, 158] width 115 height 11
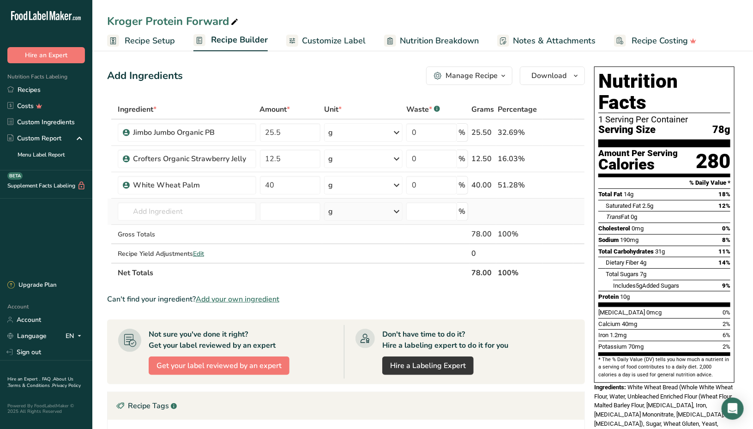
click at [193, 199] on td "Almond flour 1211 Milk, whole, 3.25% milkfat, without added vitamin A and [MEDI…" at bounding box center [187, 212] width 142 height 26
click at [191, 202] on input "text" at bounding box center [187, 211] width 139 height 18
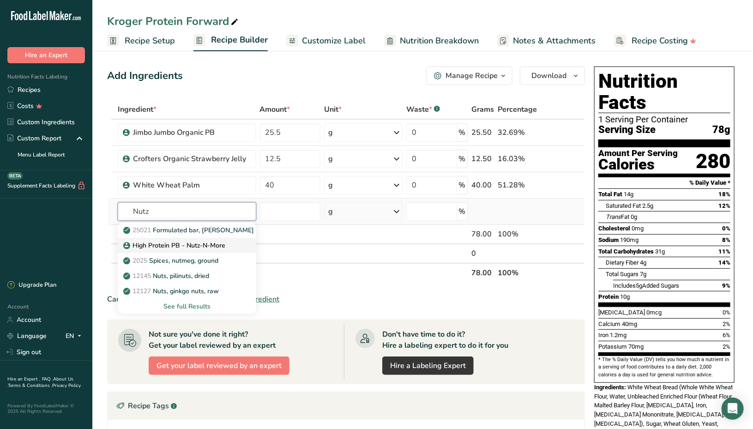
type input "Nutz"
click at [198, 250] on link "High Protein PB - Nutz-N-More" at bounding box center [187, 245] width 139 height 15
type input "High Protein PB - Nutz-N-More"
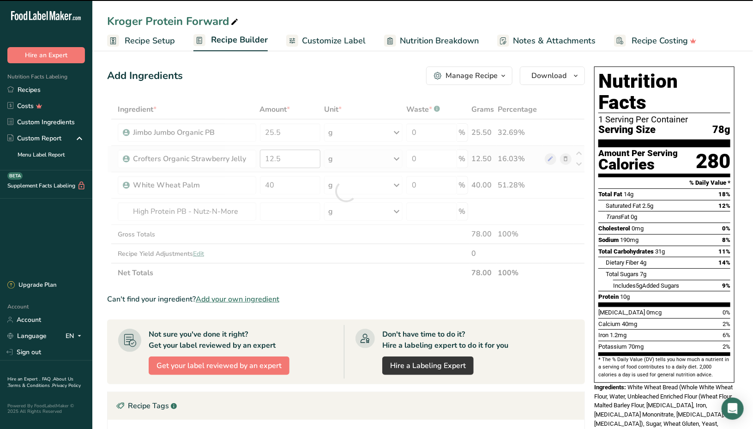
type input "0"
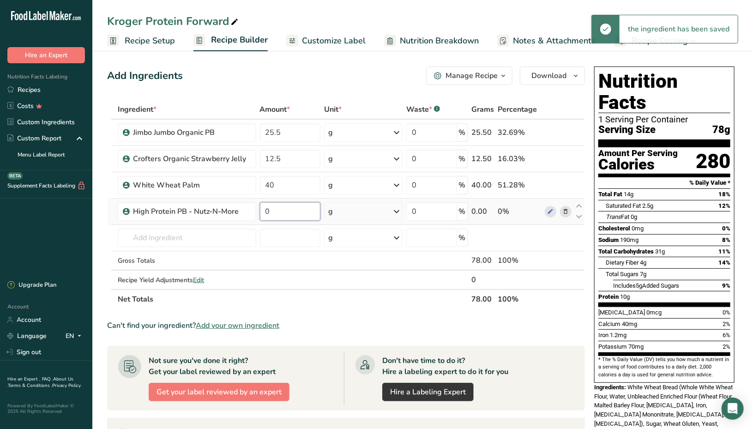
click at [283, 216] on input "0" at bounding box center [290, 211] width 61 height 18
type input "25.5"
click at [570, 134] on span at bounding box center [565, 132] width 11 height 11
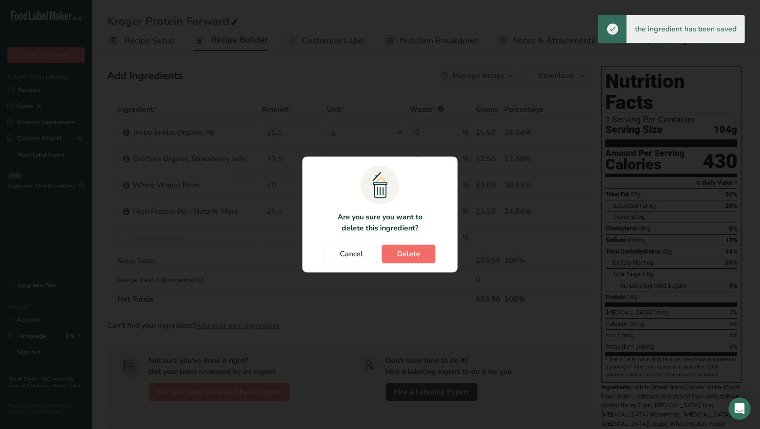
click at [428, 249] on button "Delete" at bounding box center [409, 254] width 54 height 18
type input "12.5"
type input "40"
type input "25.5"
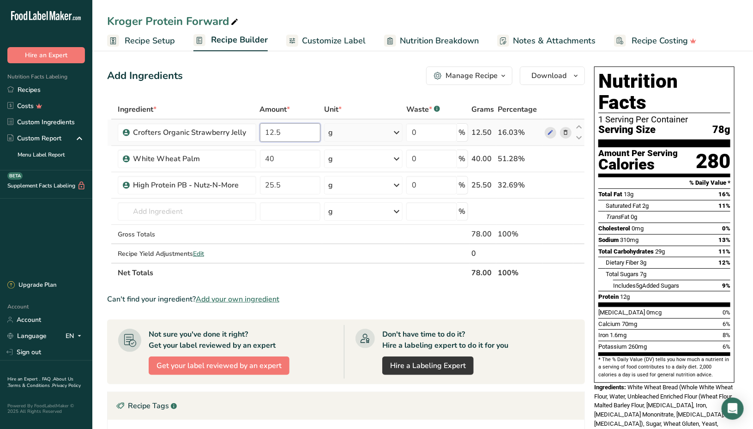
click at [283, 131] on input "12.5" at bounding box center [290, 132] width 61 height 18
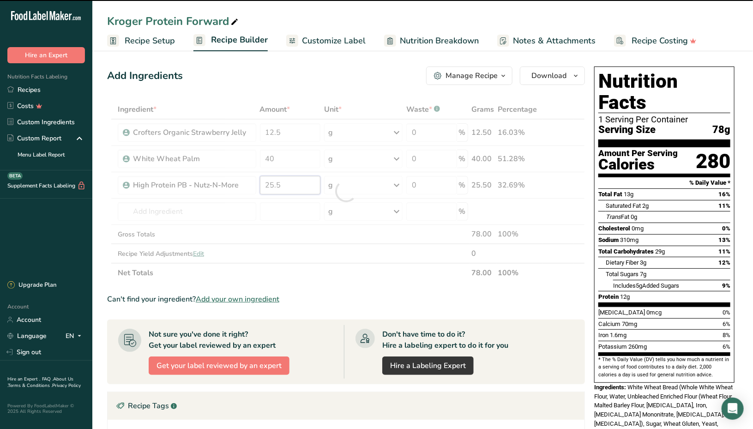
drag, startPoint x: 305, startPoint y: 184, endPoint x: 258, endPoint y: 190, distance: 47.9
click at [258, 190] on div "Ingredient * Amount * Unit * Waste * .a-a{fill:#347362;}.b-a{fill:#fff;} Grams …" at bounding box center [346, 191] width 478 height 183
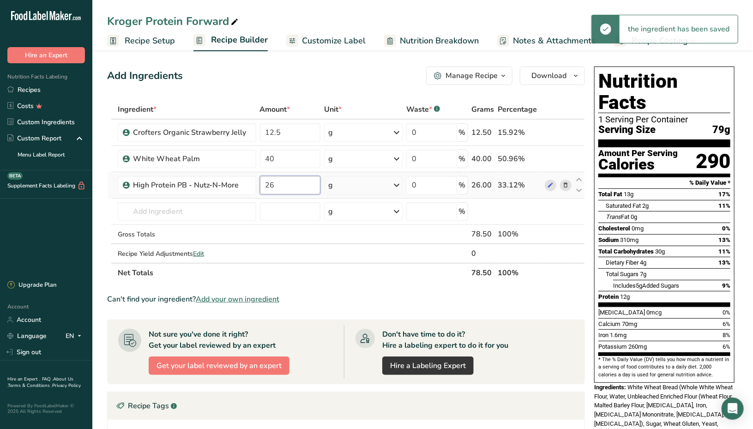
drag, startPoint x: 283, startPoint y: 182, endPoint x: 259, endPoint y: 184, distance: 23.1
click at [260, 184] on input "26" at bounding box center [290, 185] width 61 height 18
click at [280, 180] on input "27" at bounding box center [290, 185] width 61 height 18
click at [288, 178] on input "26" at bounding box center [290, 185] width 61 height 18
type input "27"
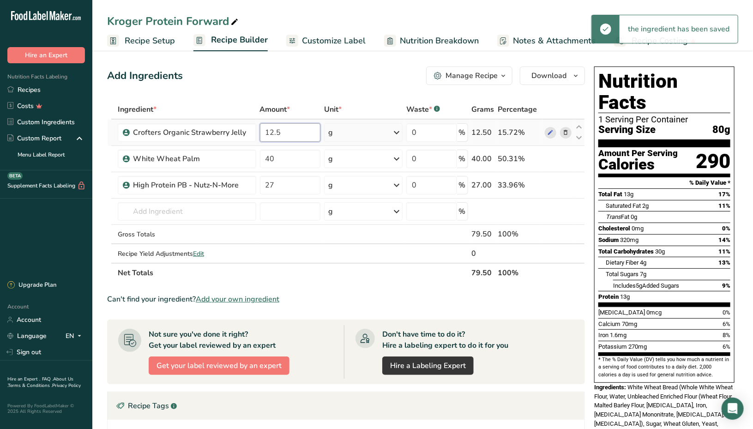
click at [293, 138] on input "12.5" at bounding box center [290, 132] width 61 height 18
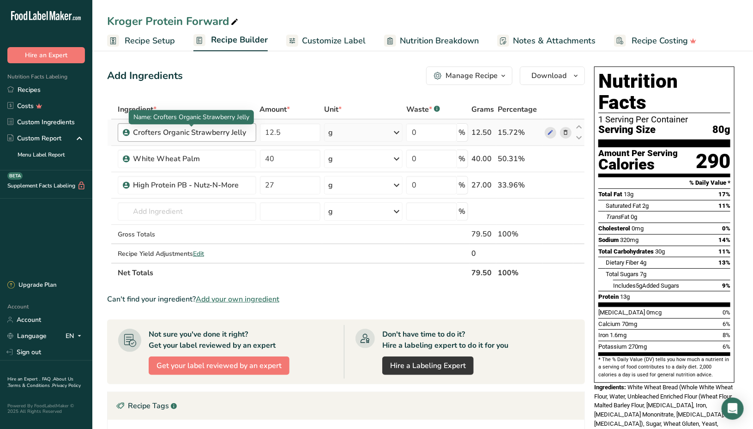
click at [230, 133] on div "Ingredient * Amount * Unit * Waste * .a-a{fill:#347362;}.b-a{fill:#fff;} Grams …" at bounding box center [346, 191] width 478 height 183
click at [241, 135] on div "Crofters Organic Strawberry Jelly" at bounding box center [190, 132] width 115 height 11
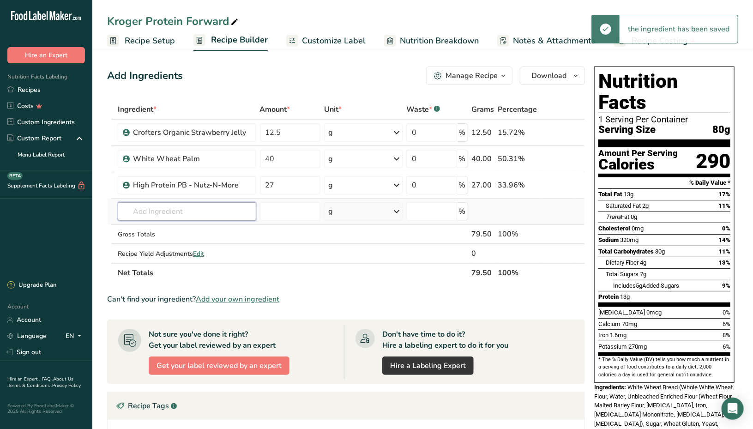
click at [211, 215] on input "text" at bounding box center [187, 211] width 139 height 18
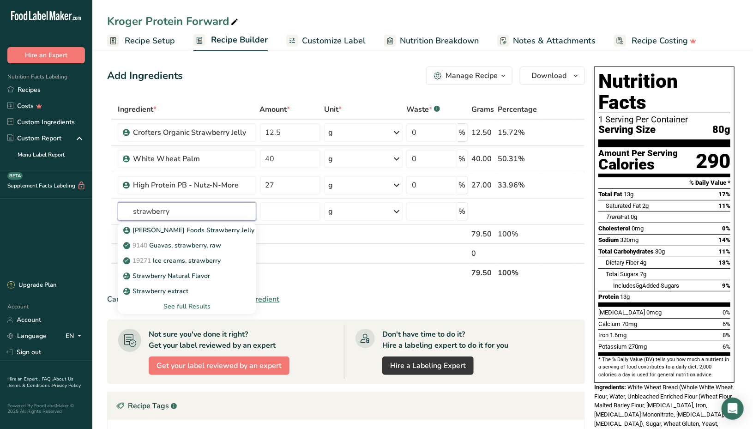
drag, startPoint x: 189, startPoint y: 209, endPoint x: 100, endPoint y: 209, distance: 88.6
click at [100, 209] on section "Add Ingredients Manage Recipe Delete Recipe Duplicate Recipe Scale Recipe Save …" at bounding box center [422, 332] width 661 height 568
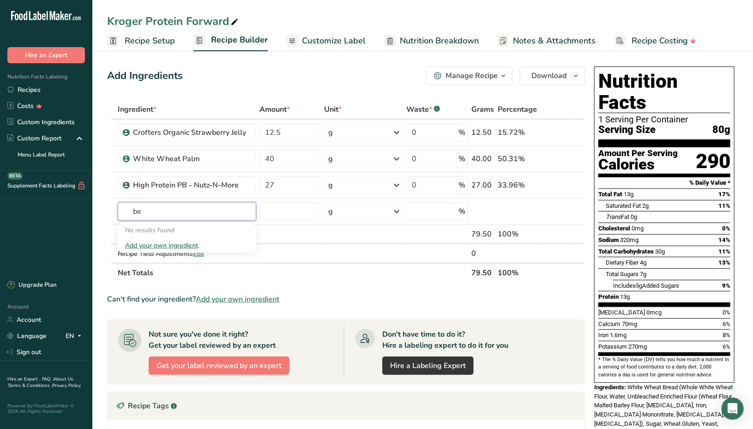
type input "b"
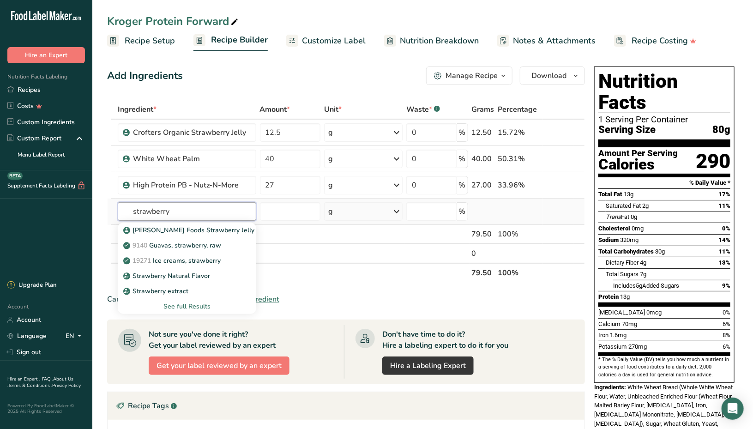
type input "strawberry"
click at [179, 309] on div "See full Results" at bounding box center [187, 307] width 124 height 10
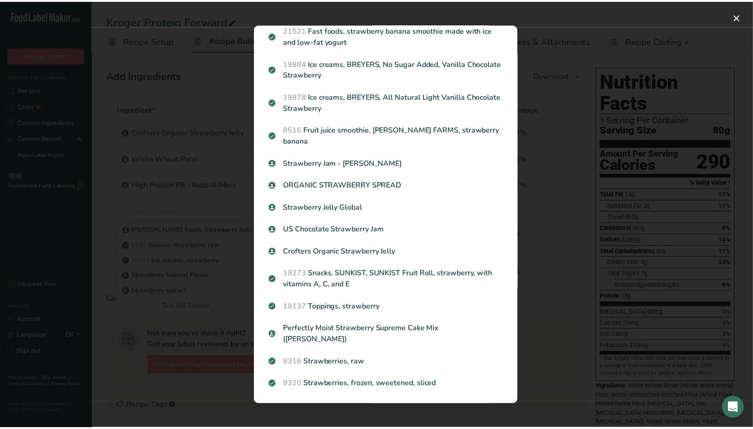
scroll to position [930, 0]
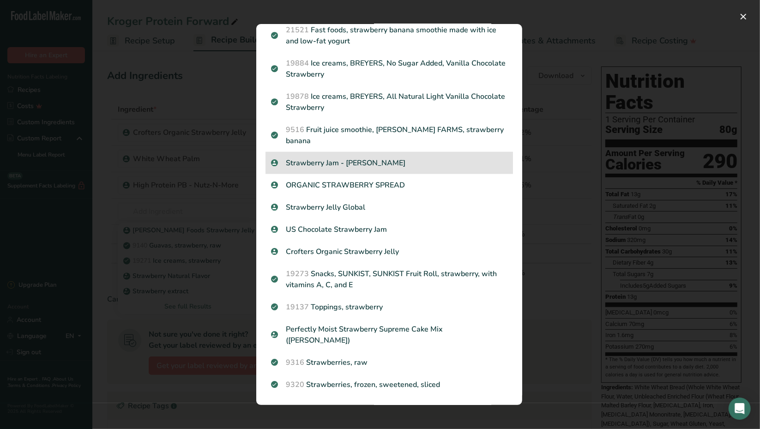
click at [334, 169] on p "Strawberry Jam - [PERSON_NAME]" at bounding box center [389, 162] width 236 height 11
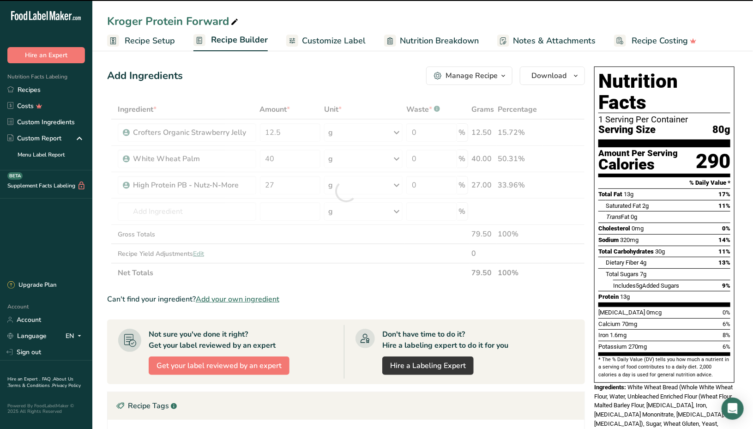
type input "0"
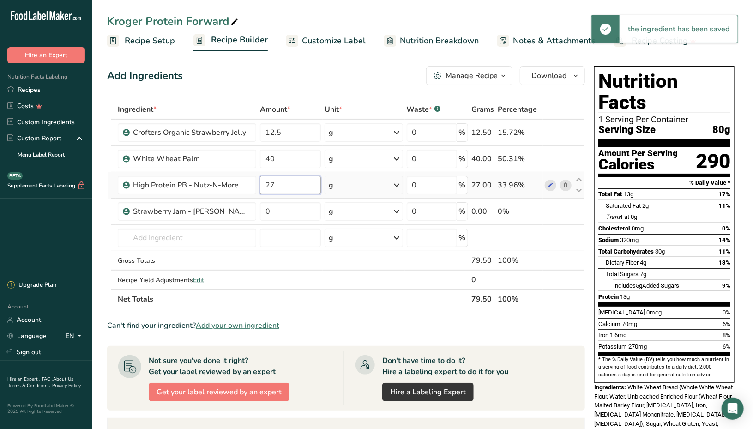
drag, startPoint x: 285, startPoint y: 185, endPoint x: 256, endPoint y: 185, distance: 29.1
click at [256, 185] on tr "High Protein PB - Nutz-N-More 27 g Weight Units g kg mg See more Volume Units l…" at bounding box center [346, 185] width 477 height 26
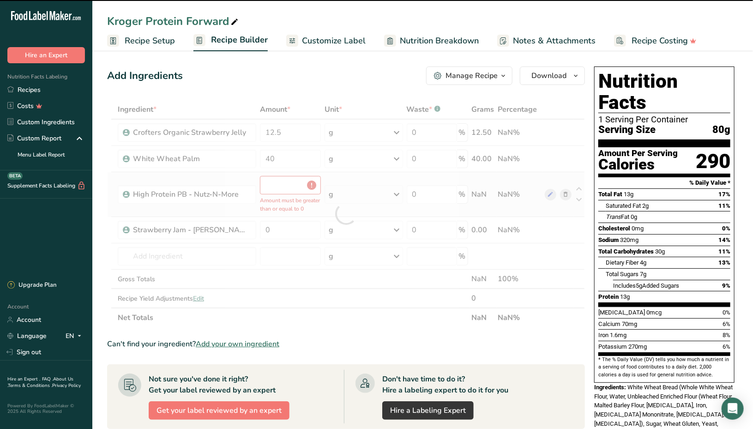
type input "0"
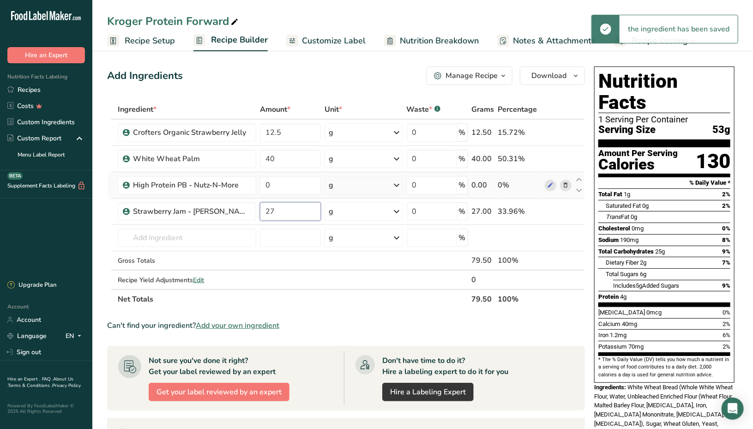
type input "27"
click at [565, 182] on icon at bounding box center [565, 186] width 6 height 10
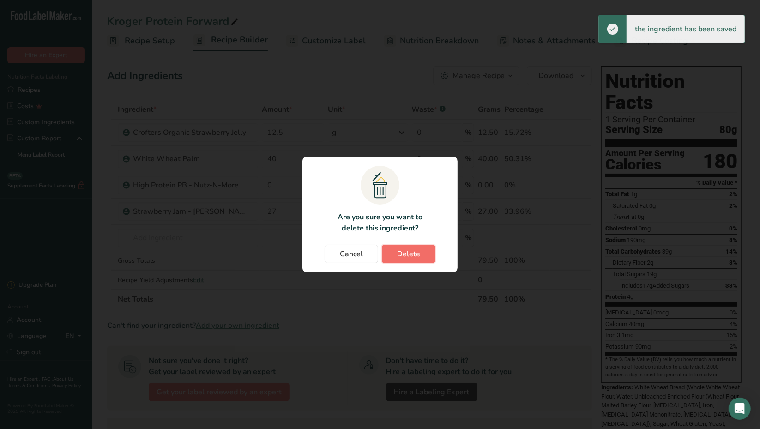
click at [404, 260] on button "Delete" at bounding box center [409, 254] width 54 height 18
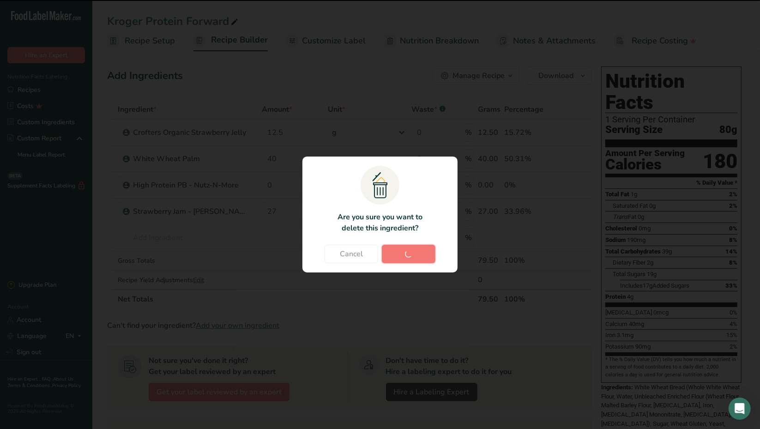
click at [407, 255] on span "Delete" at bounding box center [408, 253] width 23 height 11
type input "27"
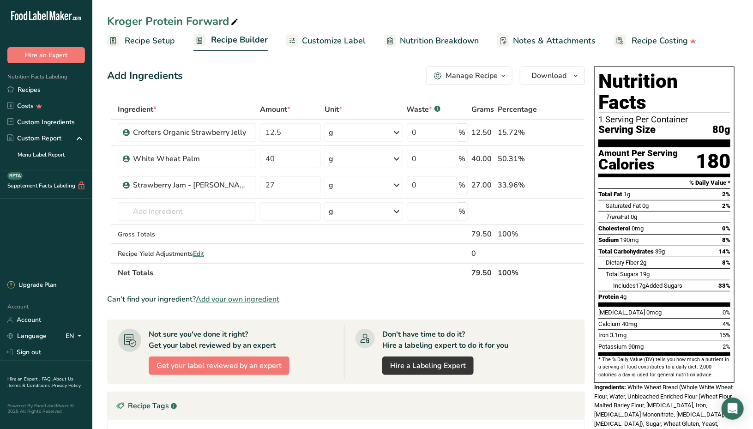
click at [700, 149] on div "180" at bounding box center [713, 161] width 35 height 24
click at [302, 153] on input "40" at bounding box center [290, 159] width 61 height 18
click at [292, 132] on div "Ingredient * Amount * Unit * Waste * .a-a{fill:#347362;}.b-a{fill:#fff;} Grams …" at bounding box center [346, 191] width 478 height 183
click at [287, 178] on div "Ingredient * Amount * Unit * Waste * .a-a{fill:#347362;}.b-a{fill:#fff;} Grams …" at bounding box center [346, 191] width 478 height 183
click at [294, 159] on div "Ingredient * Amount * Unit * Waste * .a-a{fill:#347362;}.b-a{fill:#fff;} Grams …" at bounding box center [346, 191] width 478 height 183
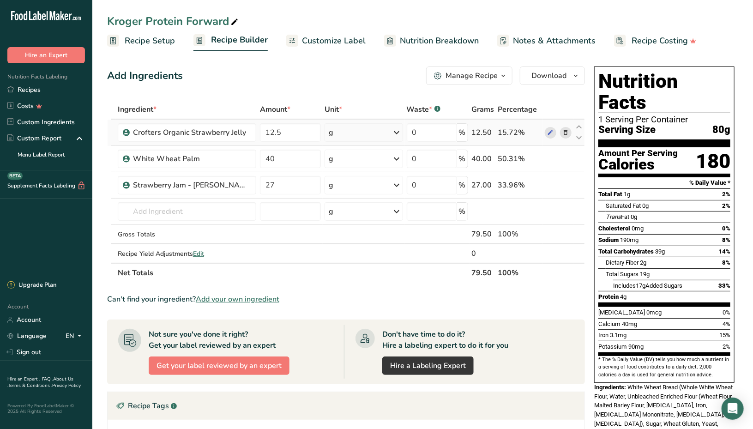
click at [569, 132] on div "Ingredient * Amount * Unit * Waste * .a-a{fill:#347362;}.b-a{fill:#fff;} Grams …" at bounding box center [346, 191] width 478 height 183
click at [568, 135] on icon at bounding box center [565, 133] width 6 height 10
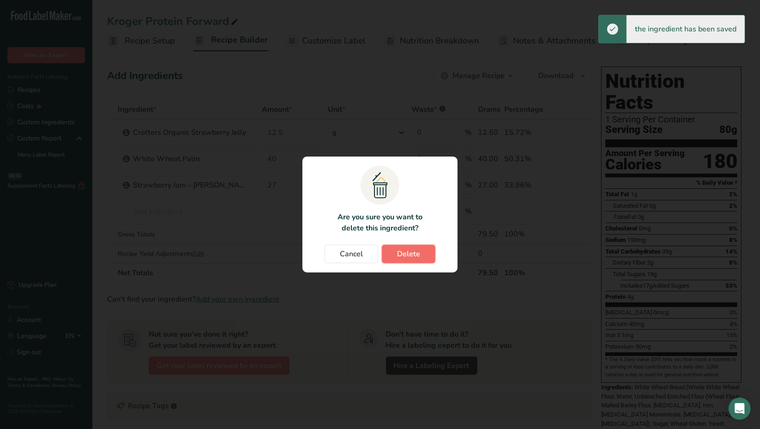
click at [407, 260] on button "Delete" at bounding box center [409, 254] width 54 height 18
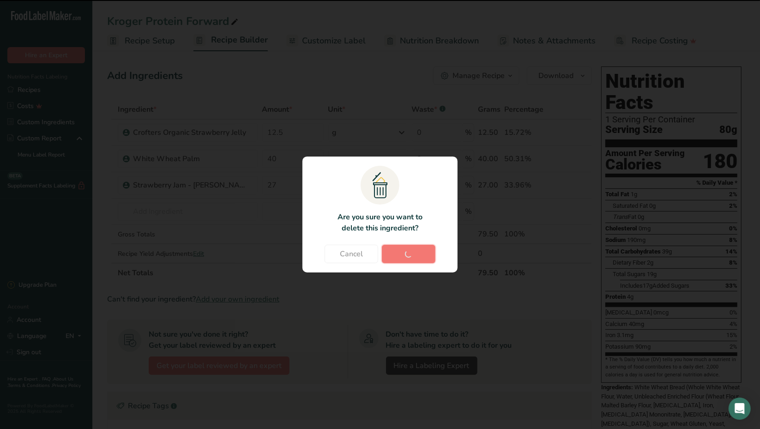
type input "40"
type input "27"
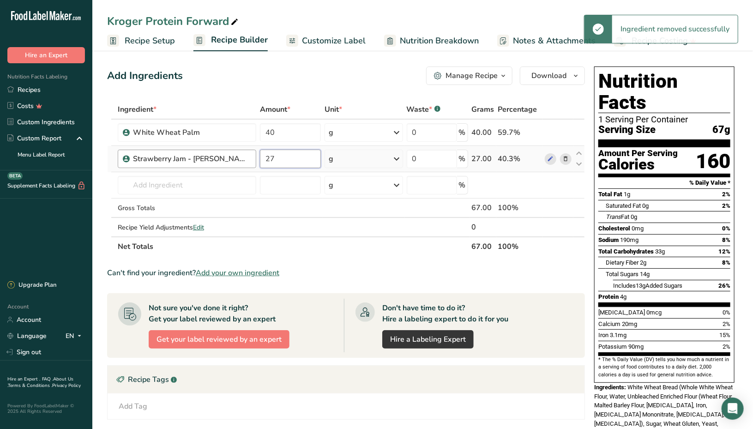
drag, startPoint x: 269, startPoint y: 159, endPoint x: 177, endPoint y: 161, distance: 92.4
click at [204, 161] on tr "Strawberry Jam - [PERSON_NAME] 27 g Weight Units g kg mg See more Volume Units …" at bounding box center [346, 159] width 477 height 26
type input "12.5"
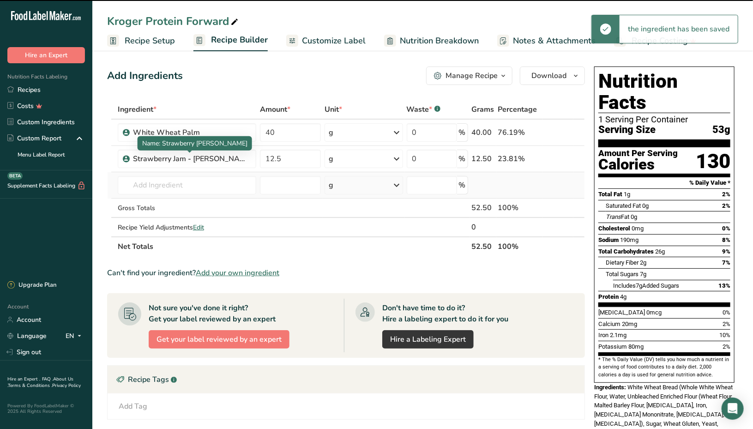
click at [162, 195] on td "[PERSON_NAME] Foods Strawberry Jelly 9140 [GEOGRAPHIC_DATA], strawberry, raw 19…" at bounding box center [187, 185] width 143 height 26
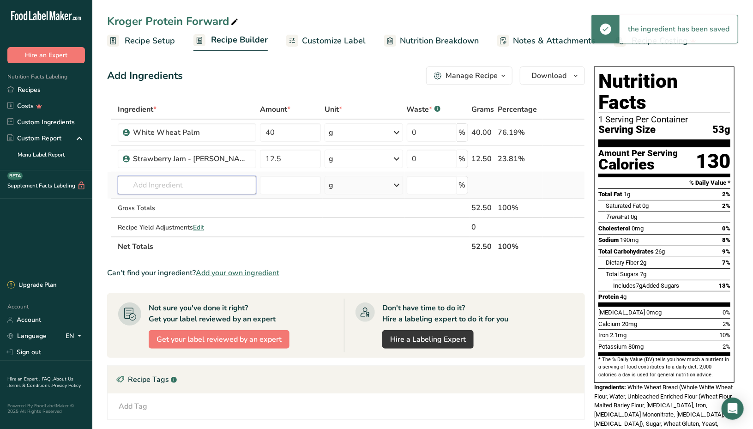
click at [163, 193] on input "text" at bounding box center [187, 185] width 139 height 18
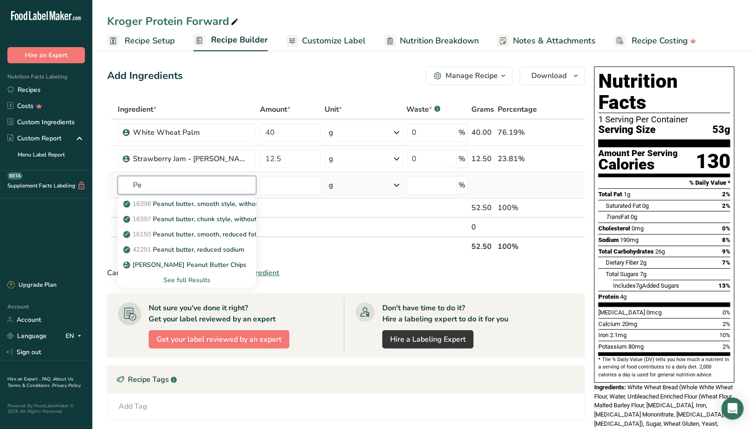
type input "P"
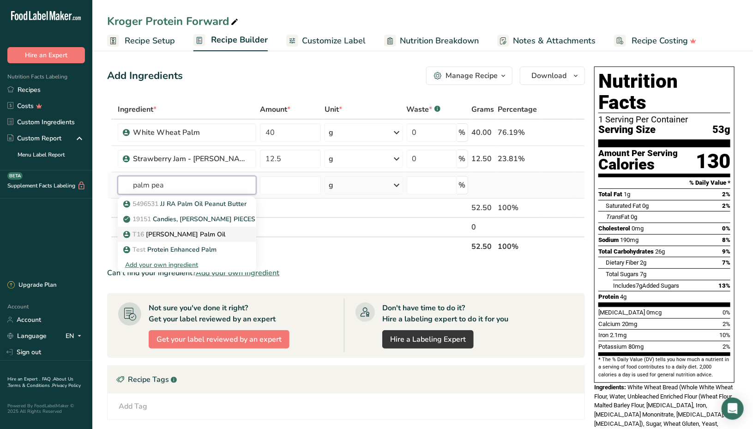
type input "palm pea"
click at [185, 229] on p "T16 [PERSON_NAME] Palm Oil" at bounding box center [175, 234] width 100 height 10
type input "[PERSON_NAME] Palm Oil"
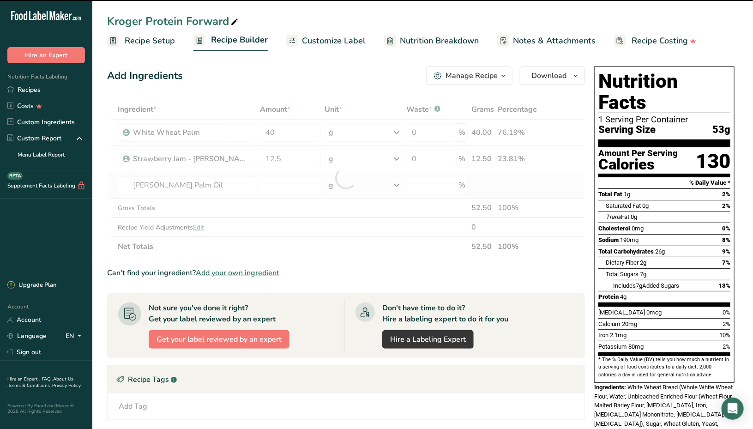
type input "0"
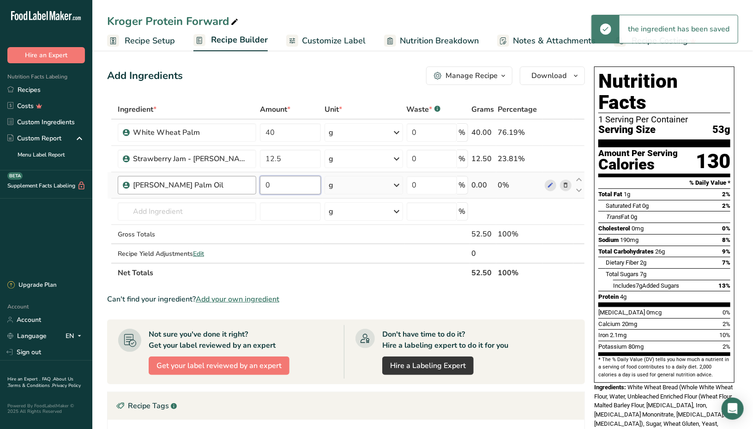
click at [162, 183] on tr "[PERSON_NAME] Palm Oil 0 g Weight Units g kg mg See more Volume Units l mL fl o…" at bounding box center [346, 185] width 477 height 26
drag, startPoint x: 210, startPoint y: 188, endPoint x: 181, endPoint y: 187, distance: 28.2
click at [184, 187] on tr "[PERSON_NAME] Palm Oil 25.5 g Weight Units g kg mg See more Volume Units l mL f…" at bounding box center [346, 185] width 477 height 26
click at [281, 190] on input "26" at bounding box center [290, 185] width 61 height 18
click at [292, 190] on input "26.5" at bounding box center [290, 185] width 61 height 18
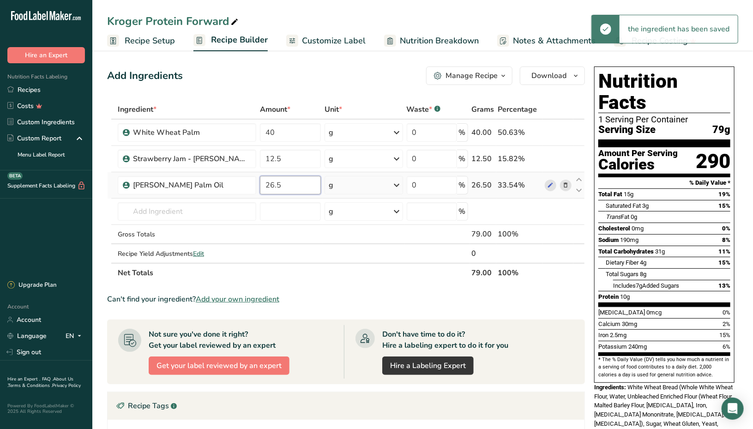
click at [292, 190] on input "26.5" at bounding box center [290, 185] width 61 height 18
type input "27"
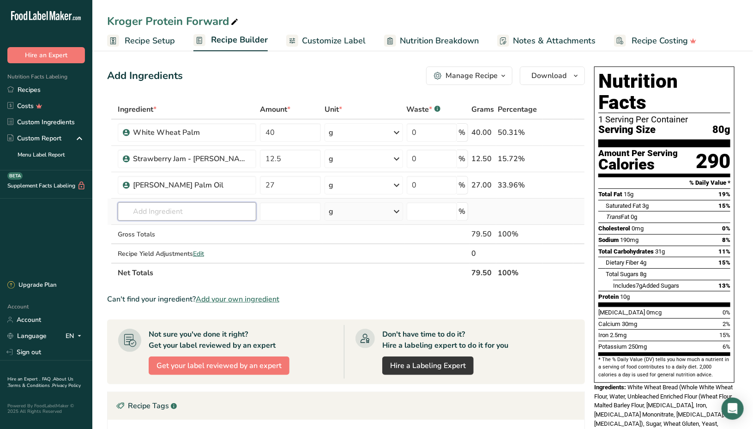
click at [187, 203] on input "text" at bounding box center [187, 211] width 139 height 18
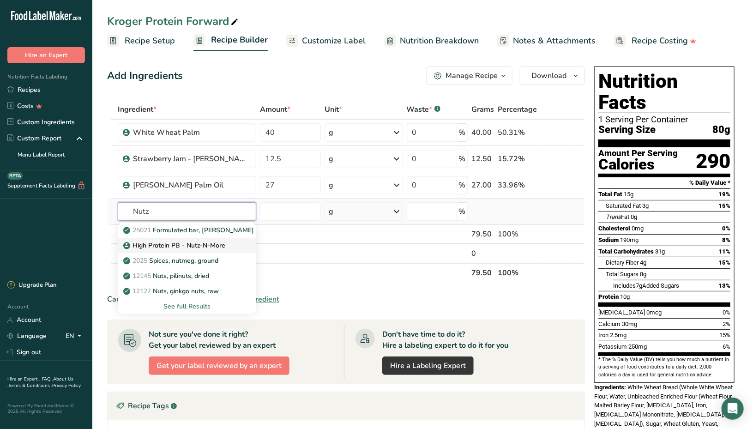
type input "Nutz"
click at [193, 245] on p "High Protein PB - Nutz-N-More" at bounding box center [175, 246] width 100 height 10
type input "High Protein PB - Nutz-N-More"
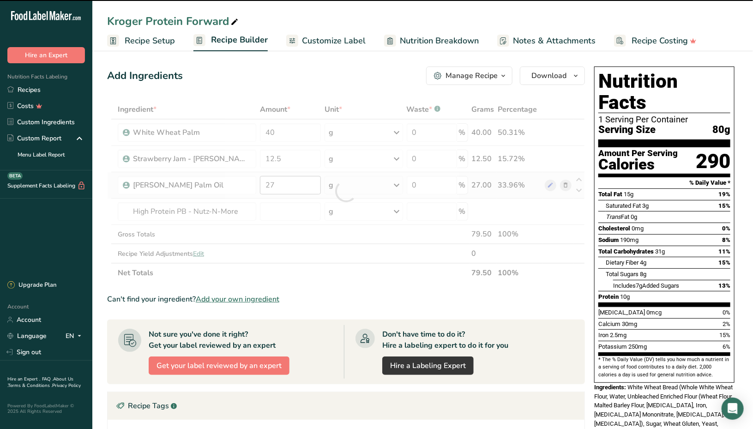
type input "0"
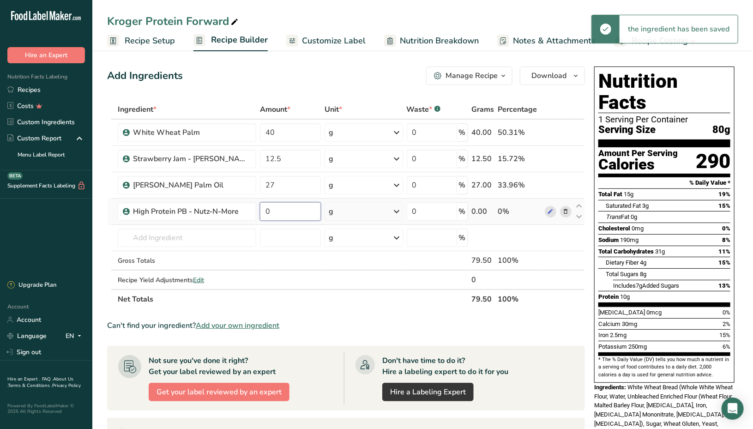
click at [286, 207] on input "0" at bounding box center [290, 211] width 61 height 18
type input "26"
click at [571, 186] on span at bounding box center [565, 185] width 11 height 11
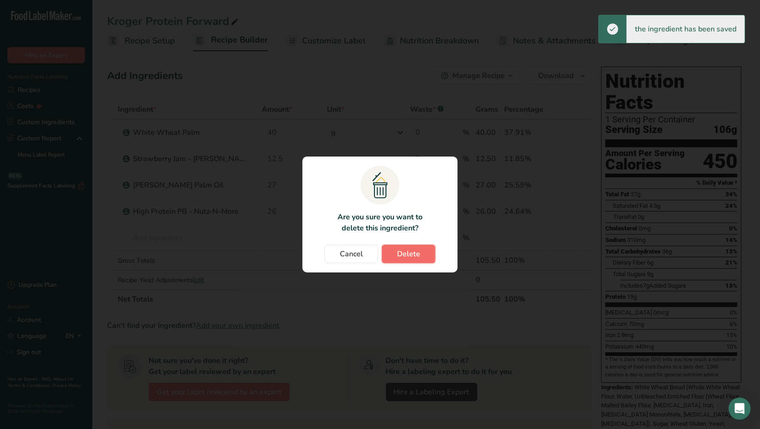
click at [428, 248] on button "Delete" at bounding box center [409, 254] width 54 height 18
type input "26"
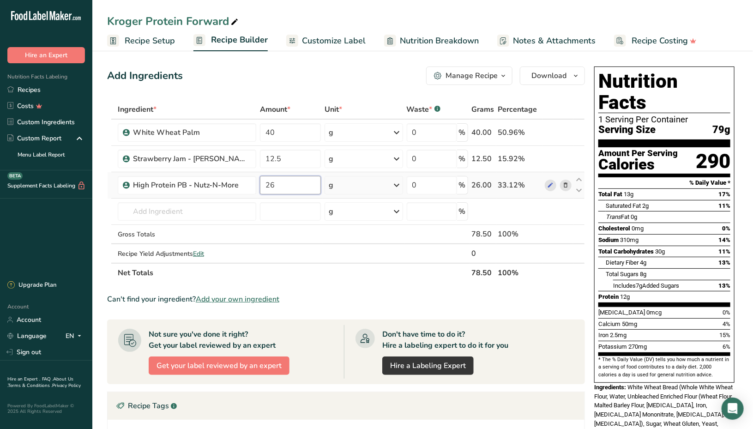
click at [293, 188] on input "26" at bounding box center [290, 185] width 61 height 18
click at [291, 180] on input "26.5" at bounding box center [290, 185] width 61 height 18
type input "26"
click at [287, 168] on div "Ingredient * Amount * Unit * Waste * .a-a{fill:#347362;}.b-a{fill:#fff;} Grams …" at bounding box center [346, 191] width 478 height 183
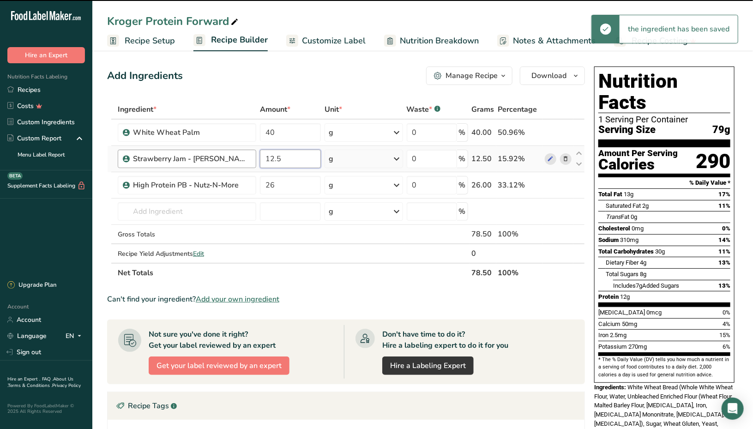
click at [244, 161] on tr "Strawberry Jam - [PERSON_NAME] 12.5 g Weight Units g kg mg See more Volume Unit…" at bounding box center [346, 159] width 477 height 26
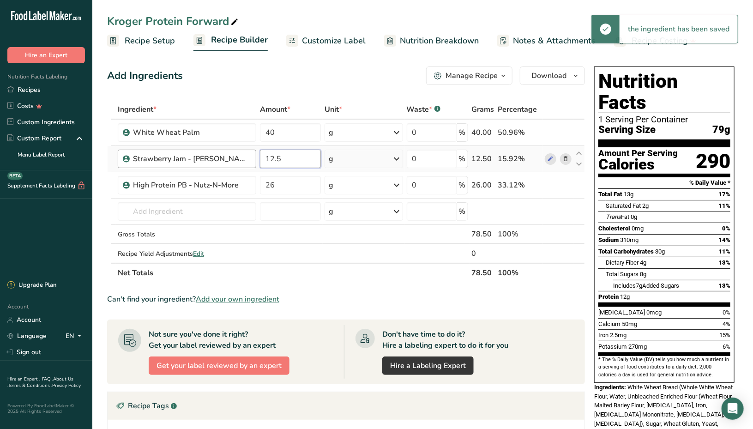
drag, startPoint x: 288, startPoint y: 157, endPoint x: 247, endPoint y: 157, distance: 40.6
click at [248, 157] on tr "Strawberry Jam - [PERSON_NAME] 12.5 g Weight Units g kg mg See more Volume Unit…" at bounding box center [346, 159] width 477 height 26
type input "13"
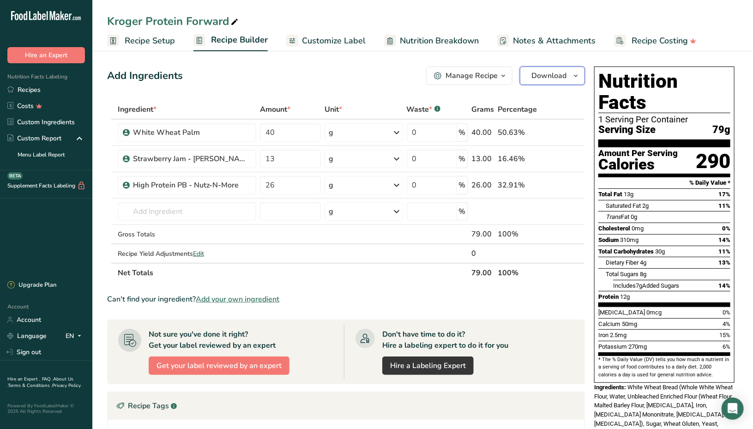
click at [550, 72] on span "Download" at bounding box center [548, 75] width 35 height 11
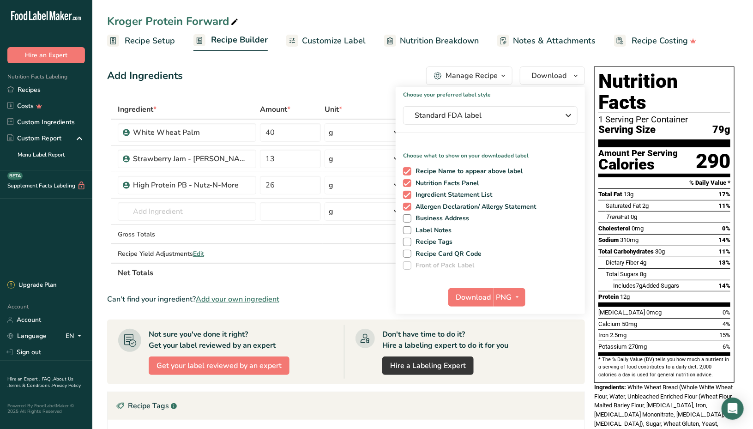
click at [527, 294] on div "Download PNG PNG BMP SVG PDF TXT" at bounding box center [490, 299] width 189 height 30
click at [523, 297] on span "button" at bounding box center [517, 297] width 11 height 11
click at [510, 357] on link "PDF" at bounding box center [511, 361] width 30 height 15
click at [471, 295] on span "Download" at bounding box center [474, 297] width 35 height 11
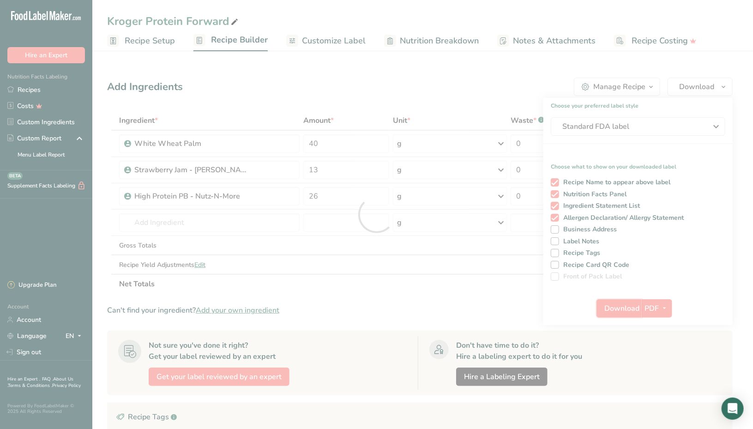
scroll to position [0, 0]
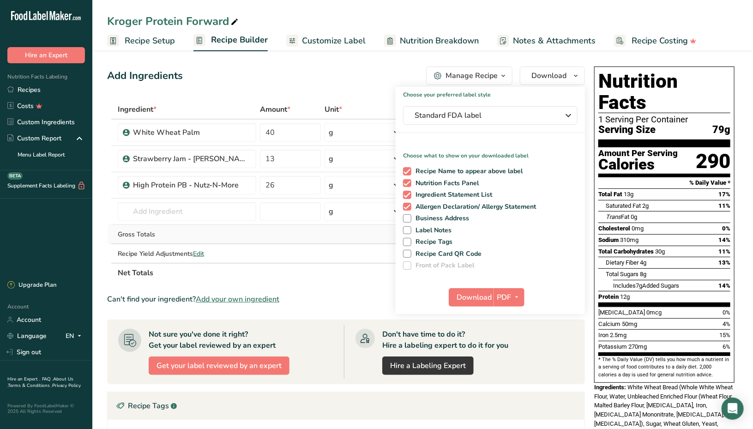
click at [309, 232] on td at bounding box center [290, 234] width 65 height 19
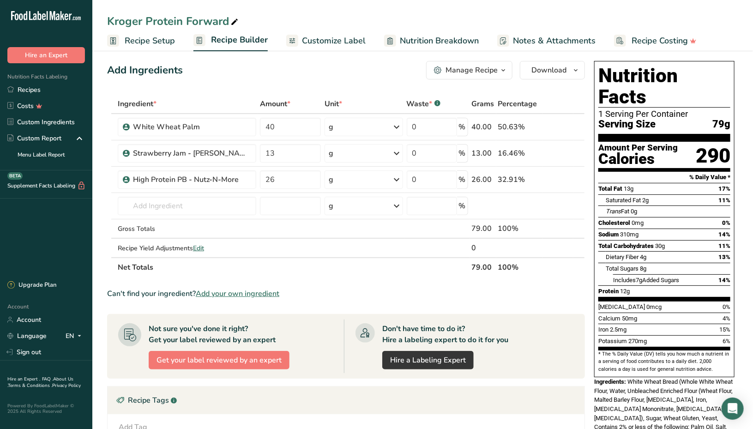
scroll to position [9, 0]
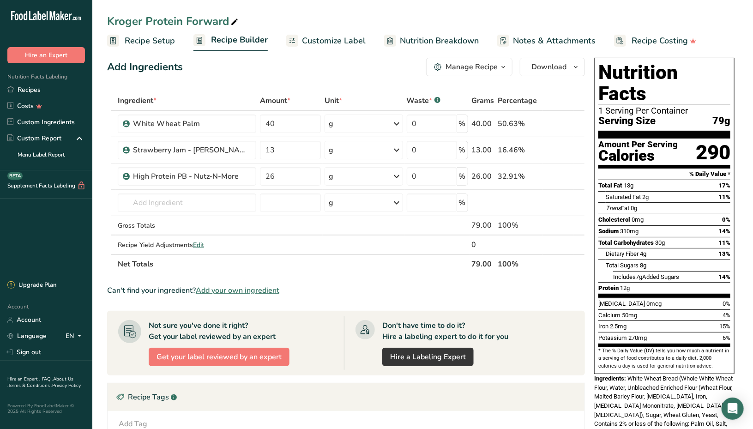
click at [670, 375] on span "White Wheat Bread (Whole White Wheat Flour, Water, Unbleached Enriched Flour (W…" at bounding box center [663, 433] width 139 height 116
click at [333, 362] on div "Not sure you've done it right? Get your label reviewed by an expert Get your la…" at bounding box center [231, 343] width 226 height 54
